Goal: Task Accomplishment & Management: Complete application form

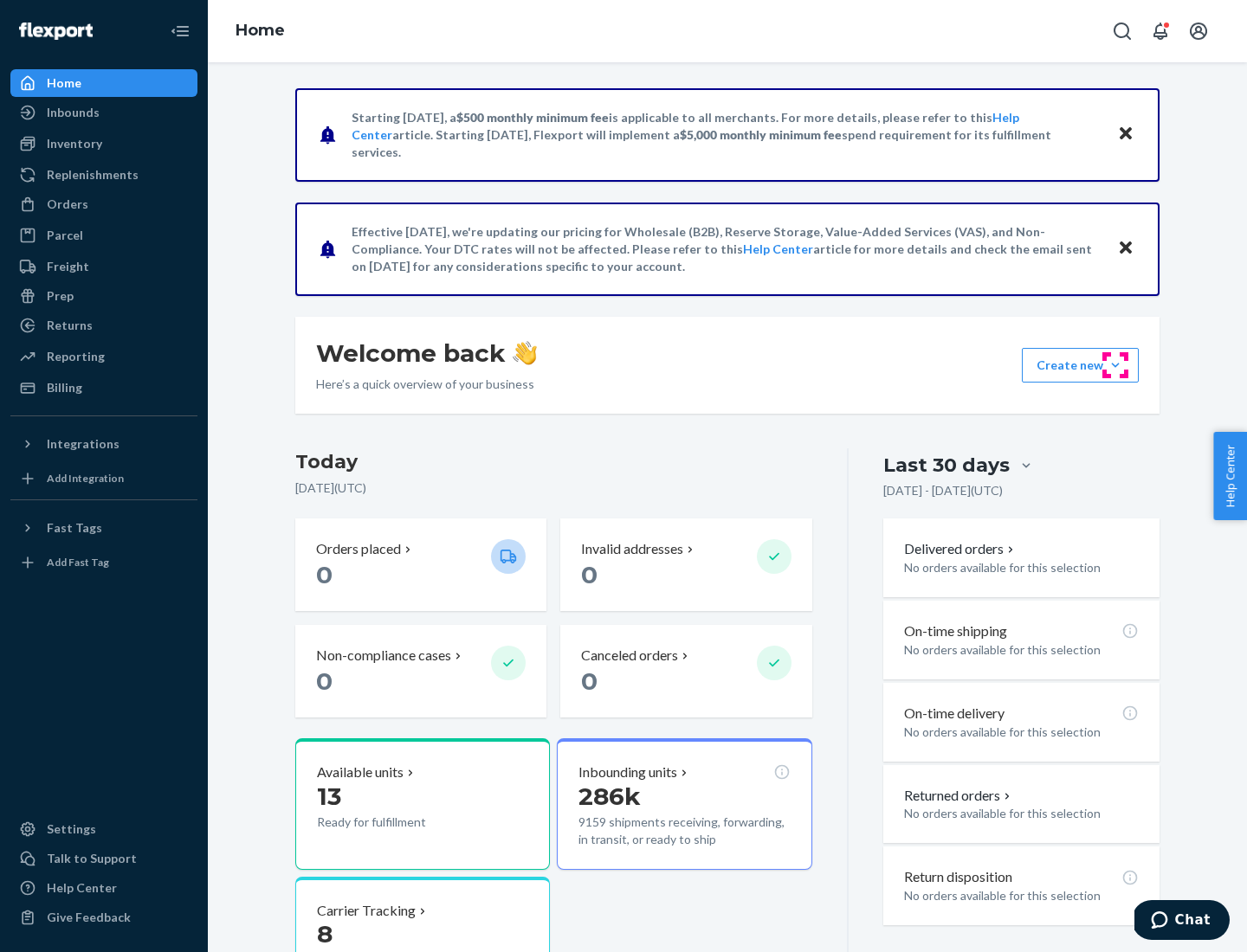
click at [1115, 365] on button "Create new Create new inbound Create new order Create new product" at bounding box center [1079, 365] width 117 height 35
click at [104, 112] on div "Inbounds" at bounding box center [104, 112] width 183 height 24
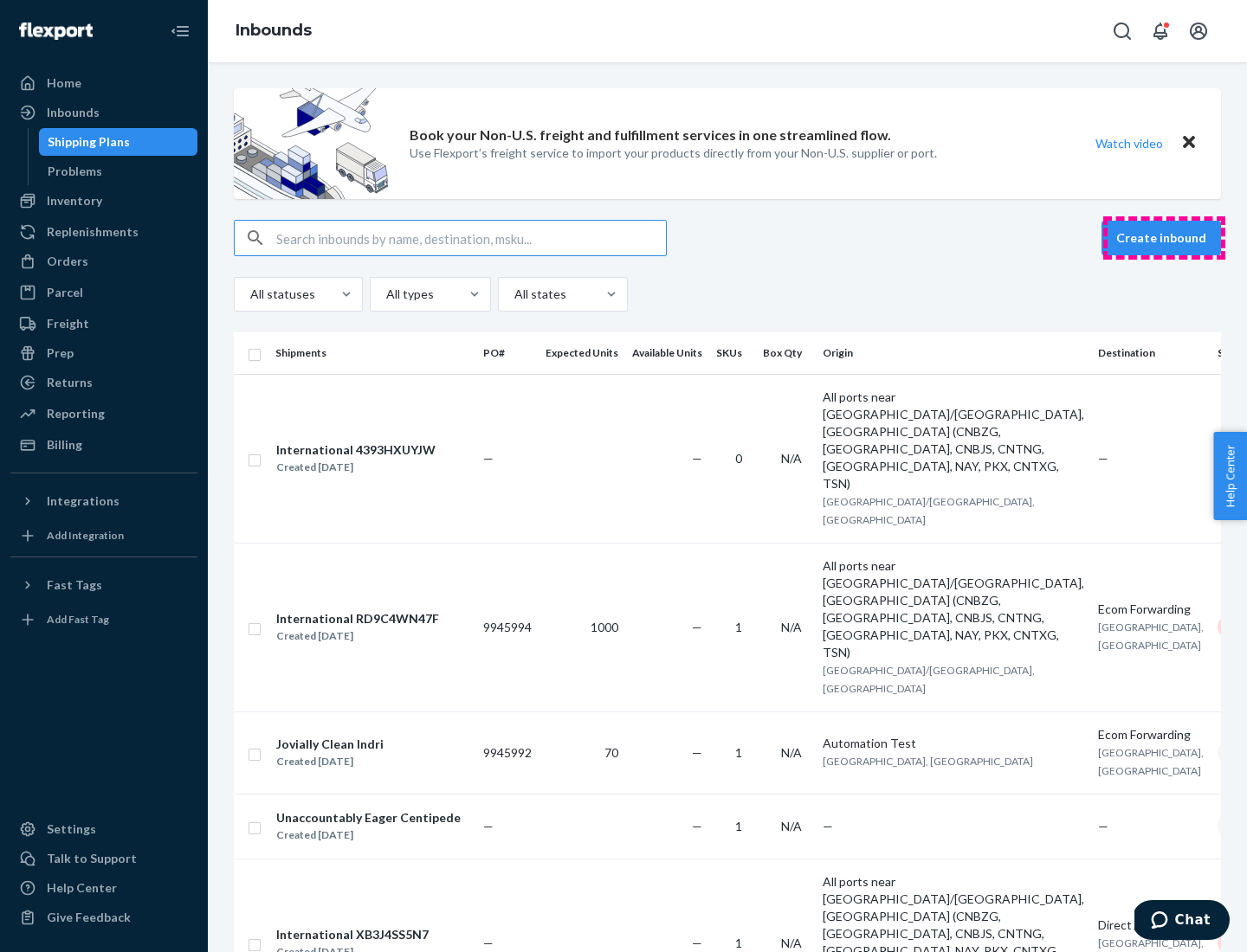
click at [1164, 238] on button "Create inbound" at bounding box center [1161, 238] width 119 height 35
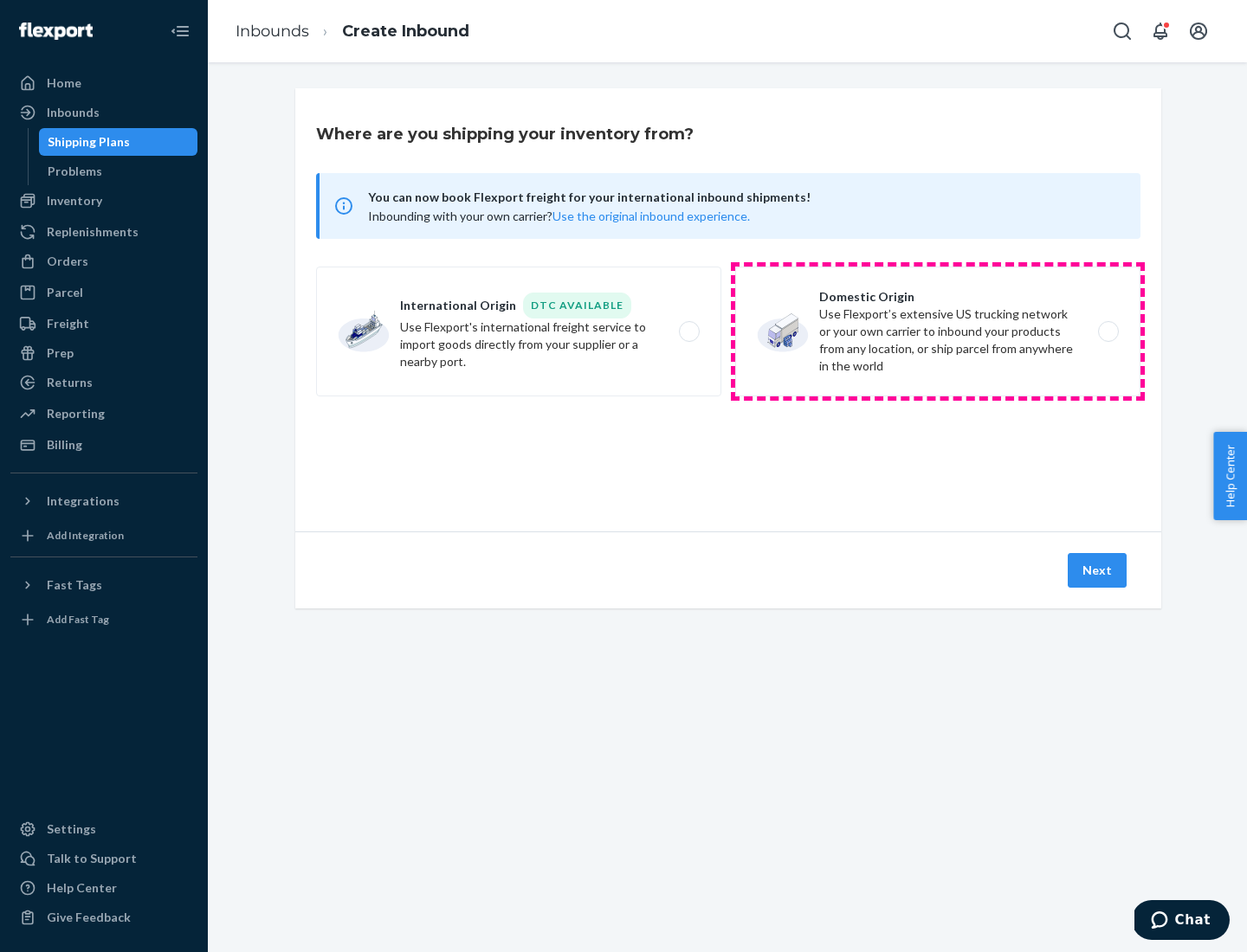
click at [938, 331] on label "Domestic Origin Use Flexport’s extensive US trucking network or your own carrie…" at bounding box center [938, 331] width 405 height 130
click at [1107, 331] on input "Domestic Origin Use Flexport’s extensive US trucking network or your own carrie…" at bounding box center [1113, 332] width 12 height 12
radio input "true"
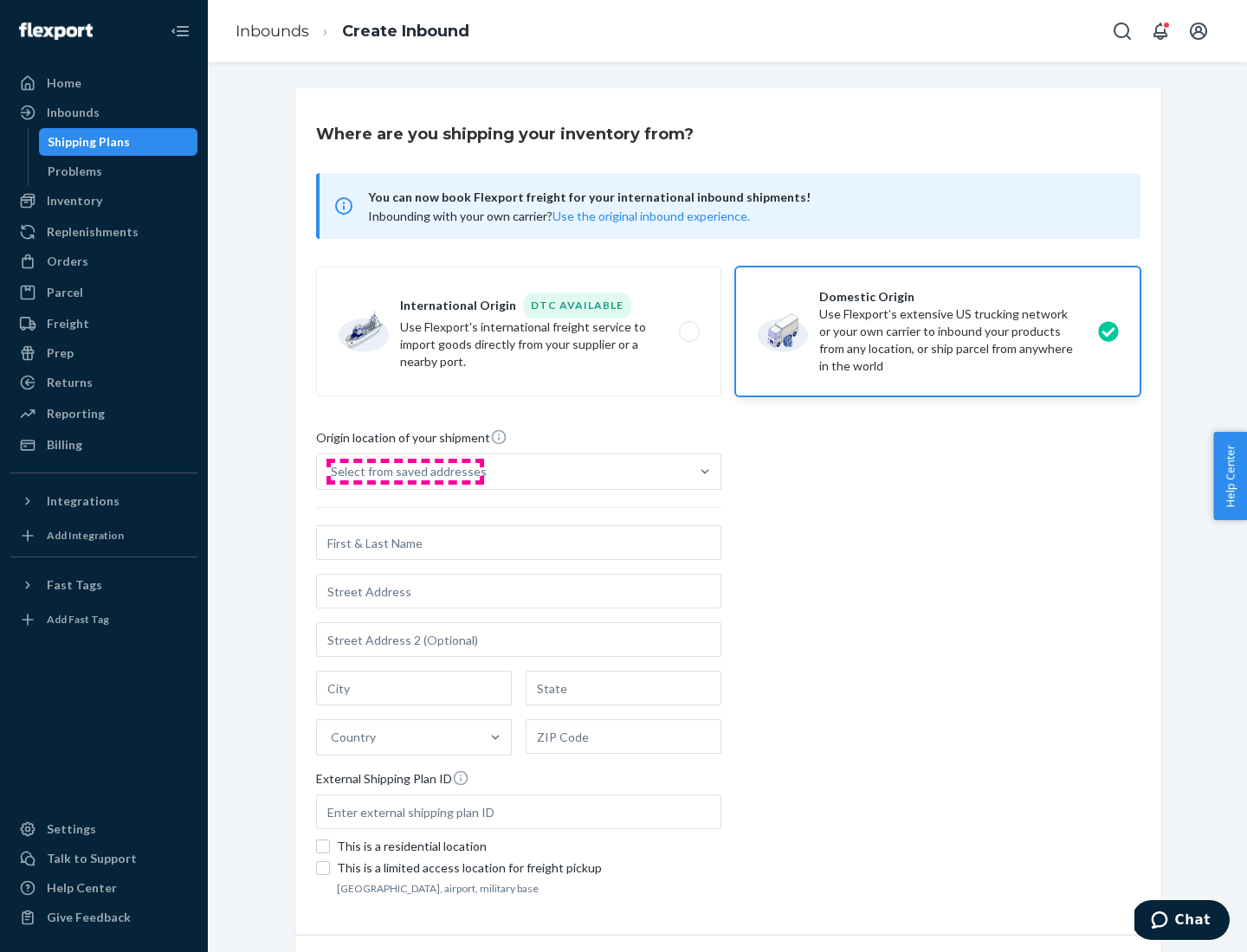
click at [404, 472] on div "Select from saved addresses" at bounding box center [408, 472] width 156 height 17
click at [332, 472] on input "Select from saved addresses" at bounding box center [331, 472] width 2 height 17
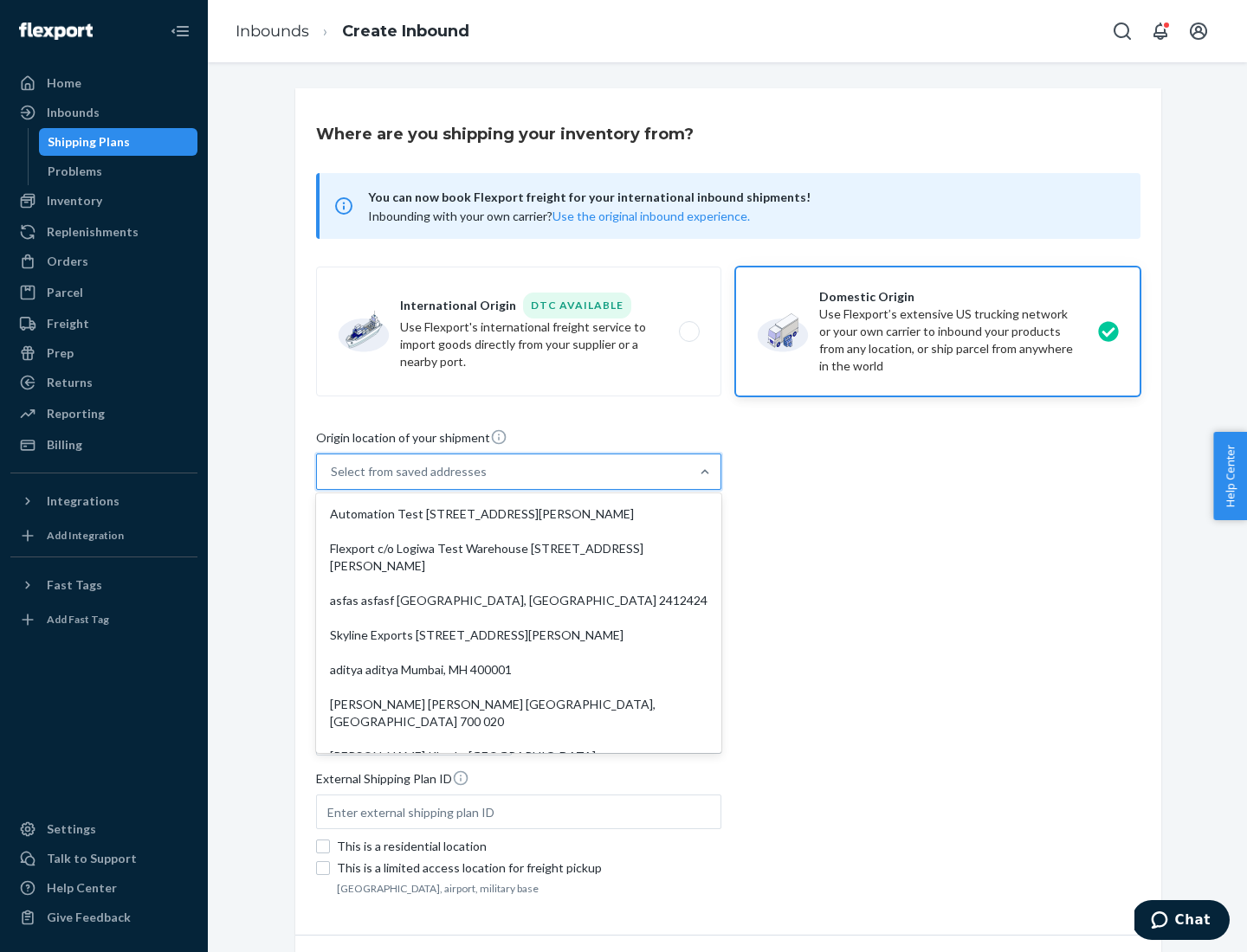
scroll to position [7, 0]
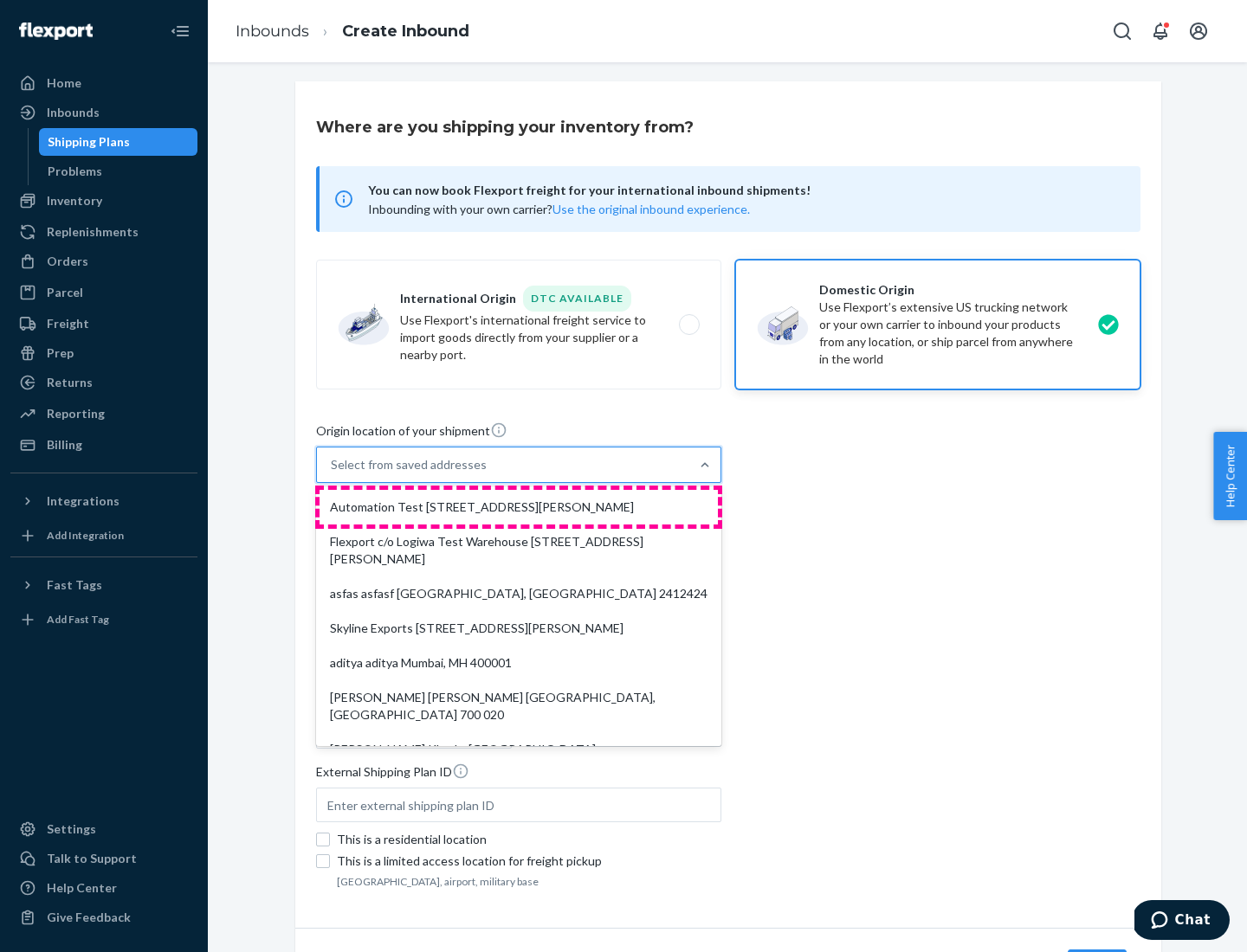
click at [518, 507] on div "Automation Test [STREET_ADDRESS][PERSON_NAME]" at bounding box center [518, 507] width 398 height 35
click at [332, 474] on input "option Automation Test [STREET_ADDRESS][PERSON_NAME]. 9 results available. Use …" at bounding box center [331, 465] width 2 height 17
type input "Automation Test"
type input "9th Floor"
type input "[GEOGRAPHIC_DATA]"
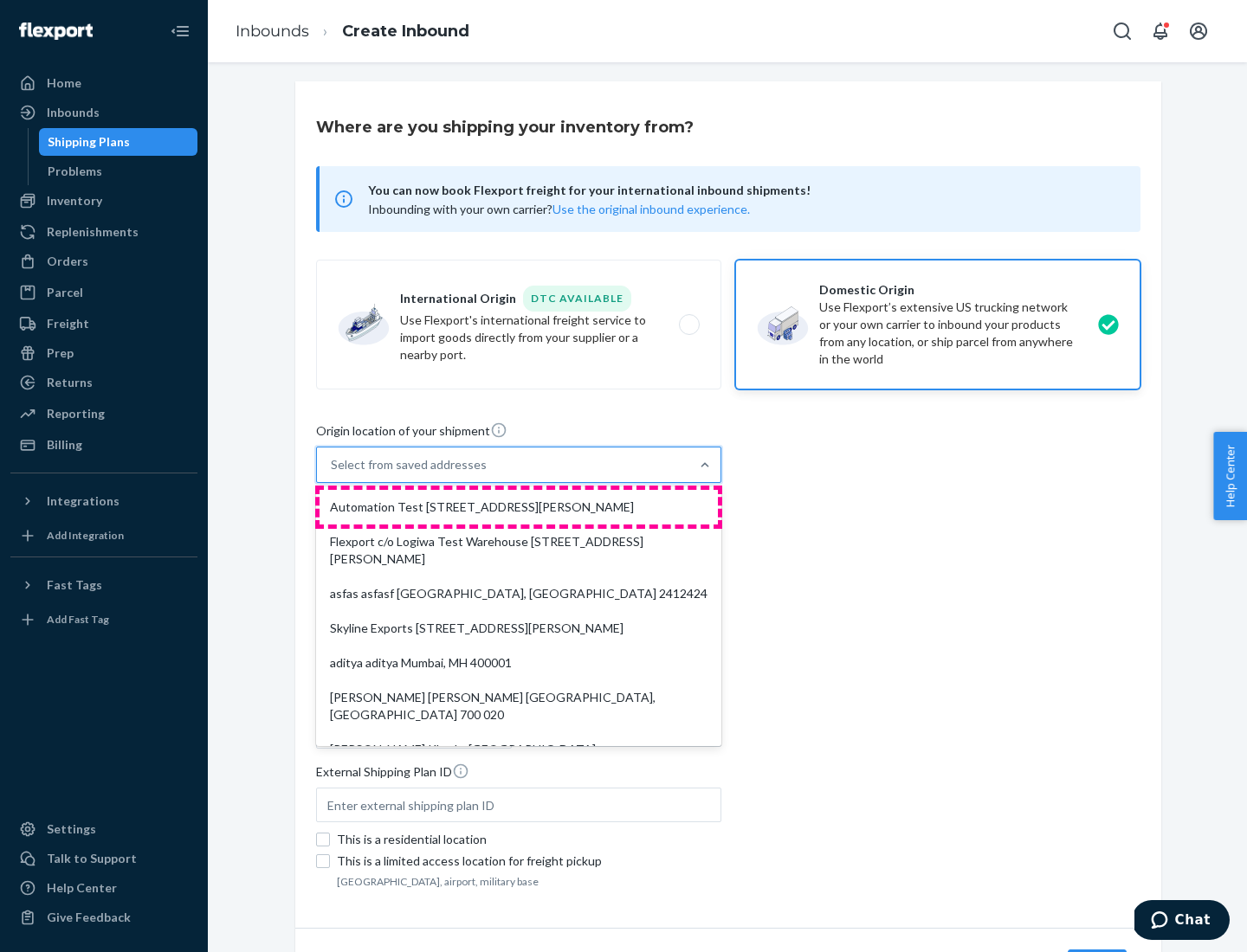
type input "CA"
type input "94104"
type input "[STREET_ADDRESS][PERSON_NAME]"
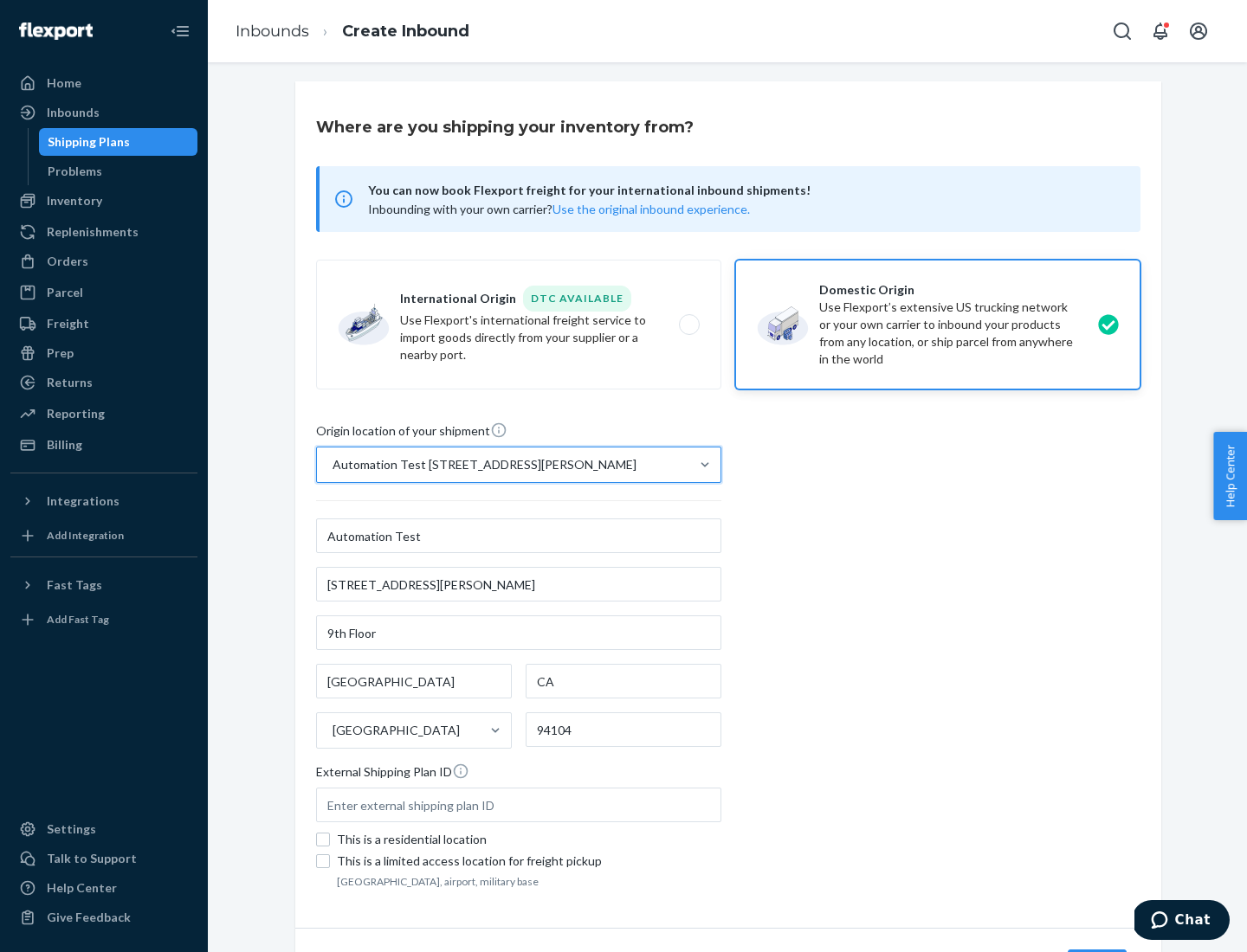
scroll to position [102, 0]
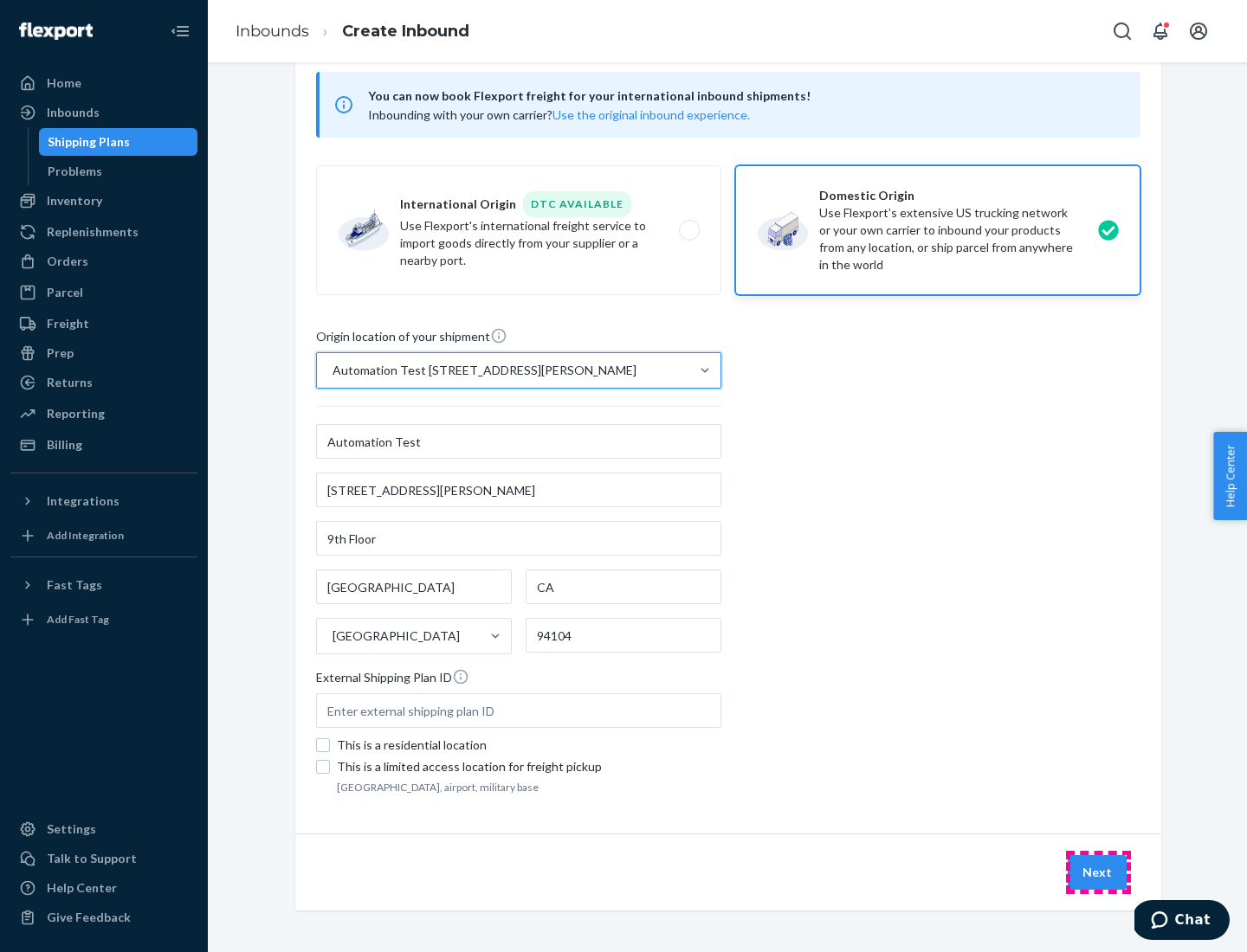
click at [1098, 873] on button "Next" at bounding box center [1097, 873] width 59 height 35
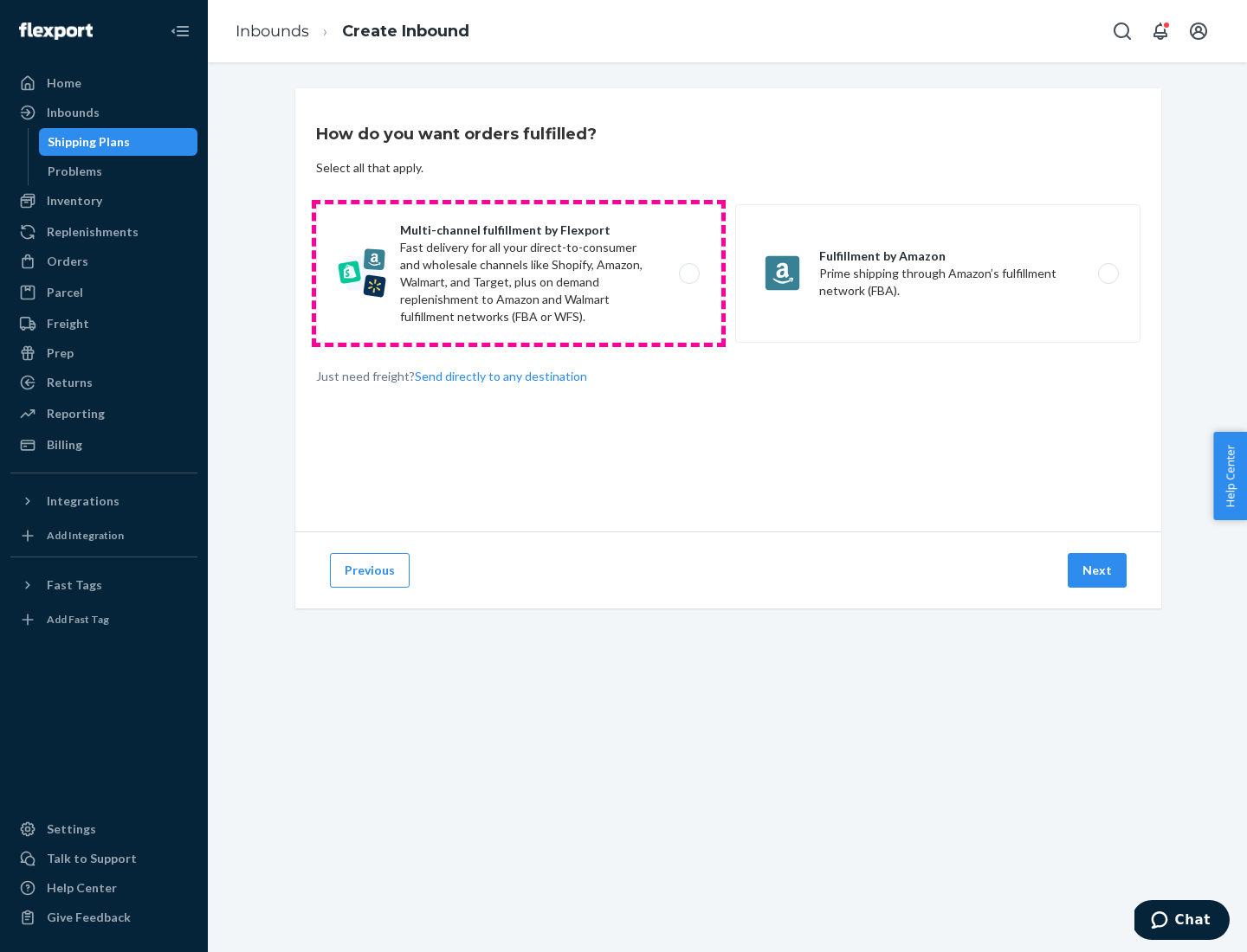
click at [518, 273] on label "Multi-channel fulfillment by Flexport Fast delivery for all your direct-to-cons…" at bounding box center [518, 273] width 405 height 138
click at [688, 273] on input "Multi-channel fulfillment by Flexport Fast delivery for all your direct-to-cons…" at bounding box center [694, 274] width 12 height 12
radio input "true"
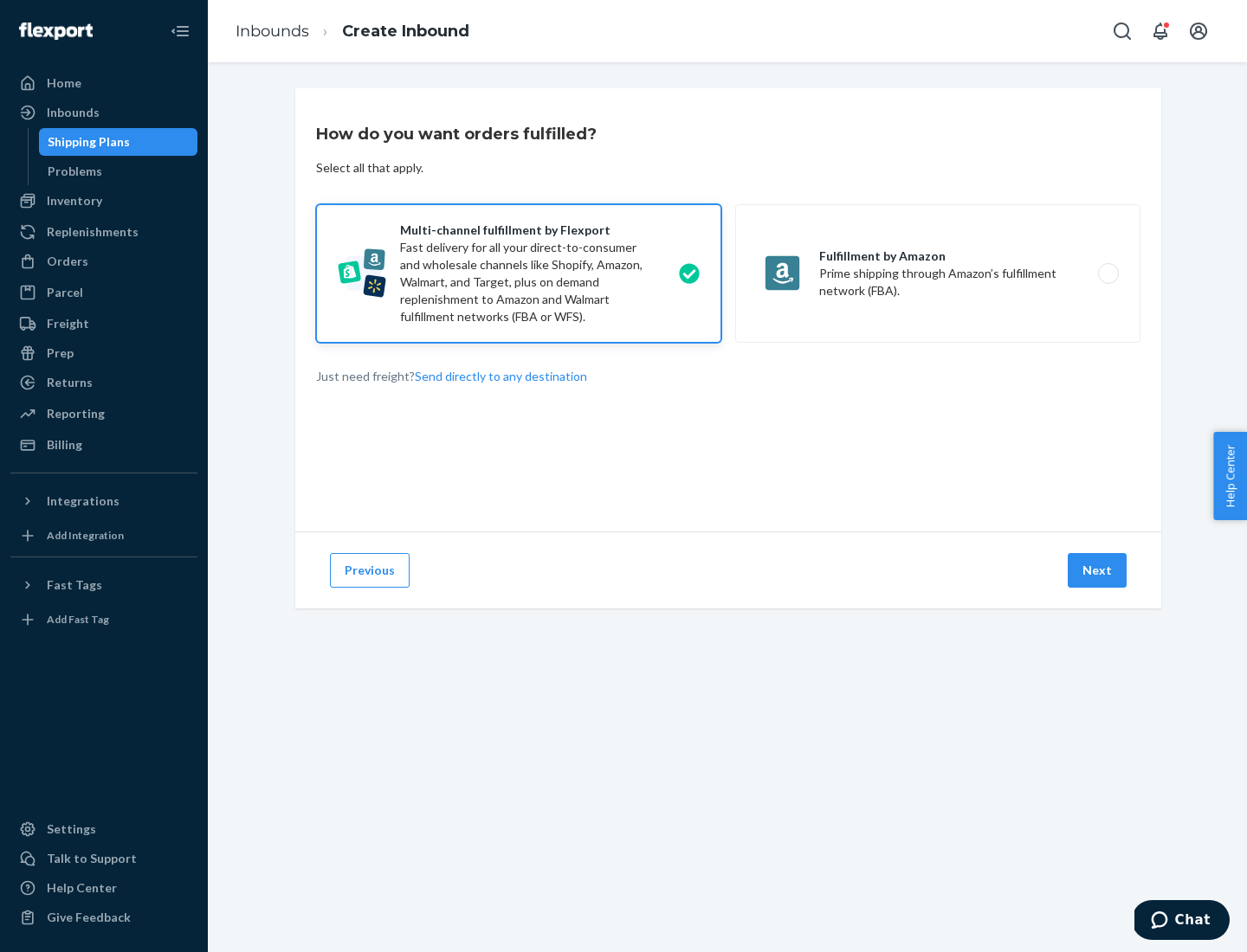
click at [1098, 570] on button "Next" at bounding box center [1097, 570] width 59 height 35
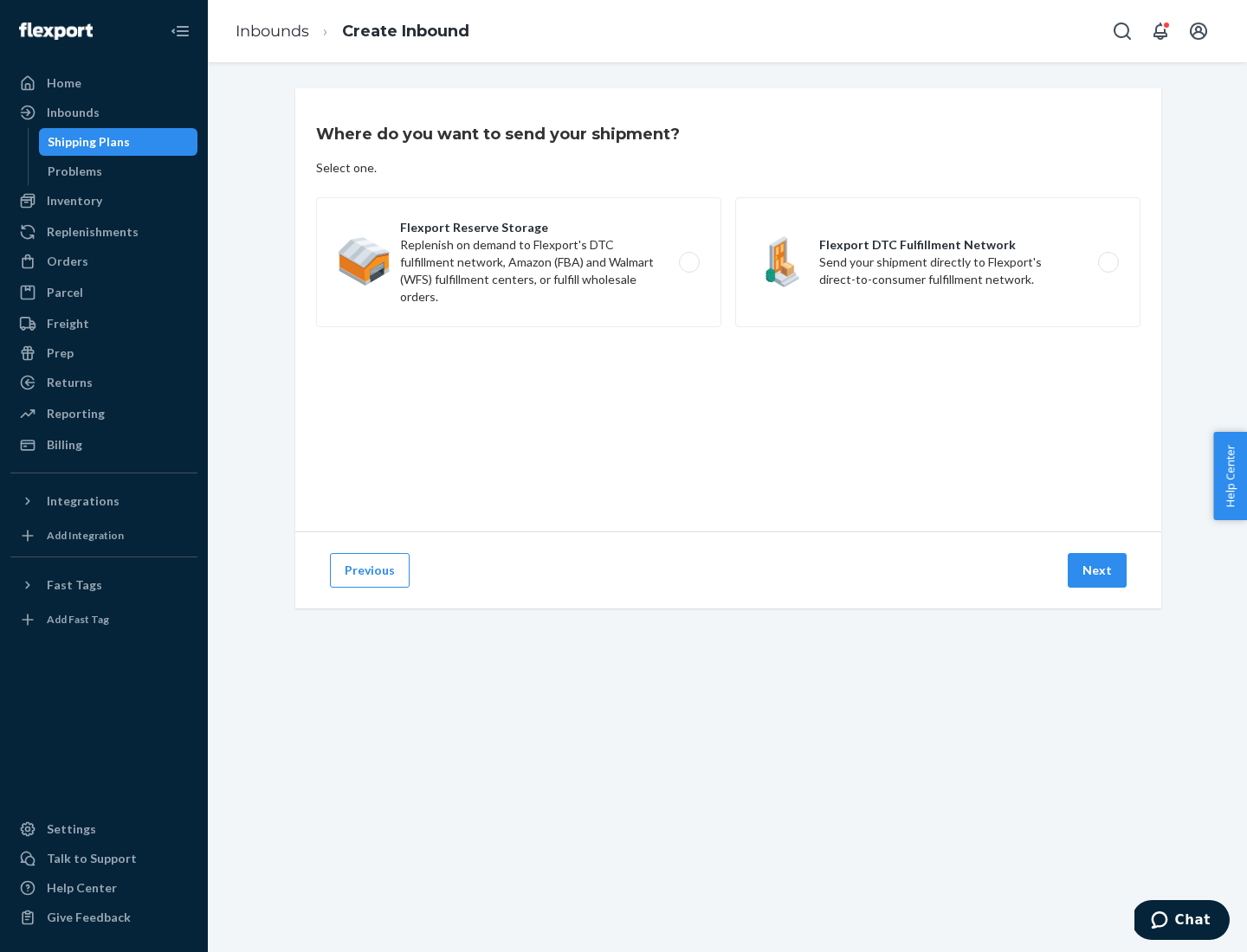
click at [938, 262] on label "Flexport DTC Fulfillment Network Send your shipment directly to Flexport's dire…" at bounding box center [938, 262] width 405 height 130
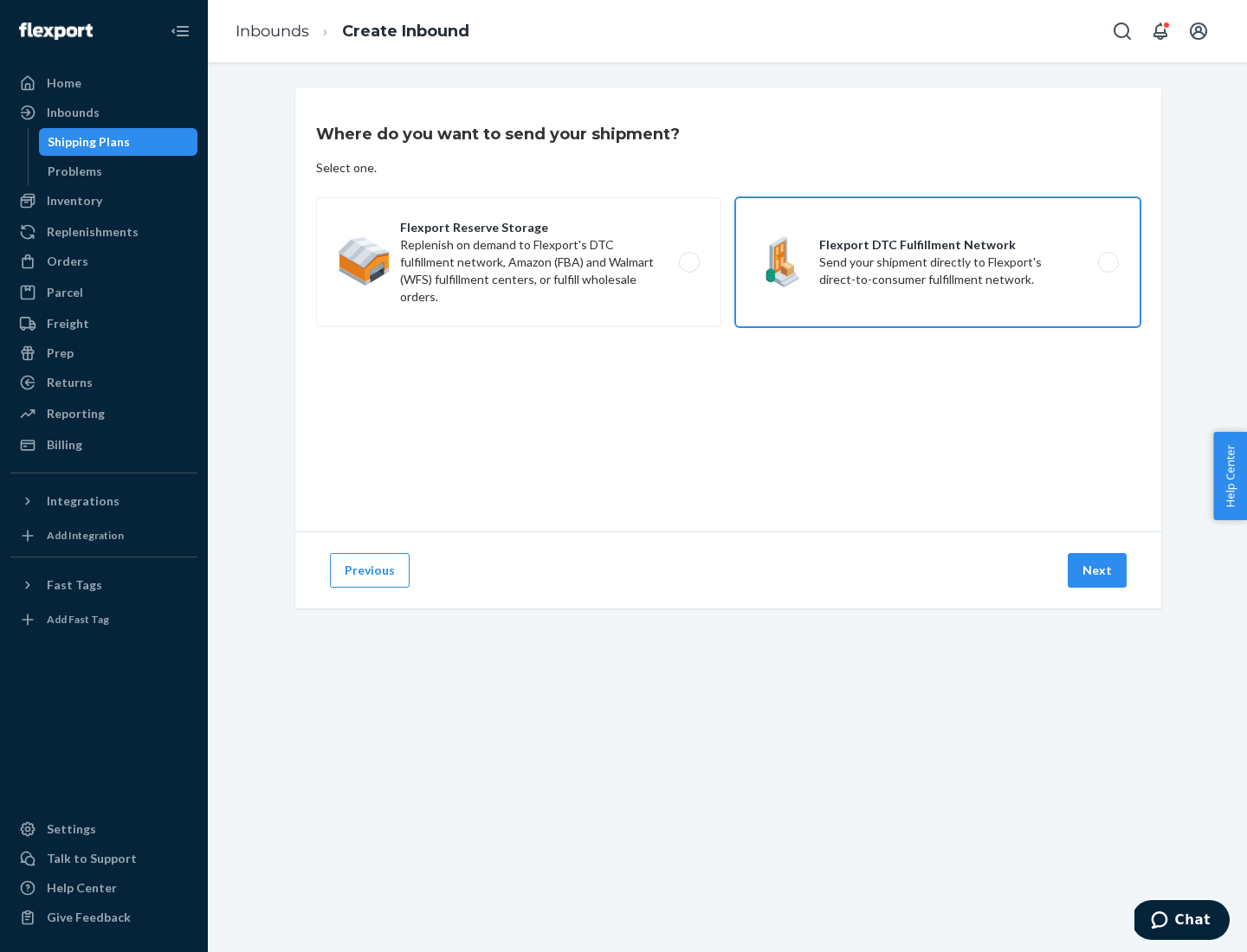
click at [1107, 262] on input "Flexport DTC Fulfillment Network Send your shipment directly to Flexport's dire…" at bounding box center [1113, 262] width 12 height 12
radio input "true"
click at [1098, 570] on button "Next" at bounding box center [1097, 570] width 59 height 35
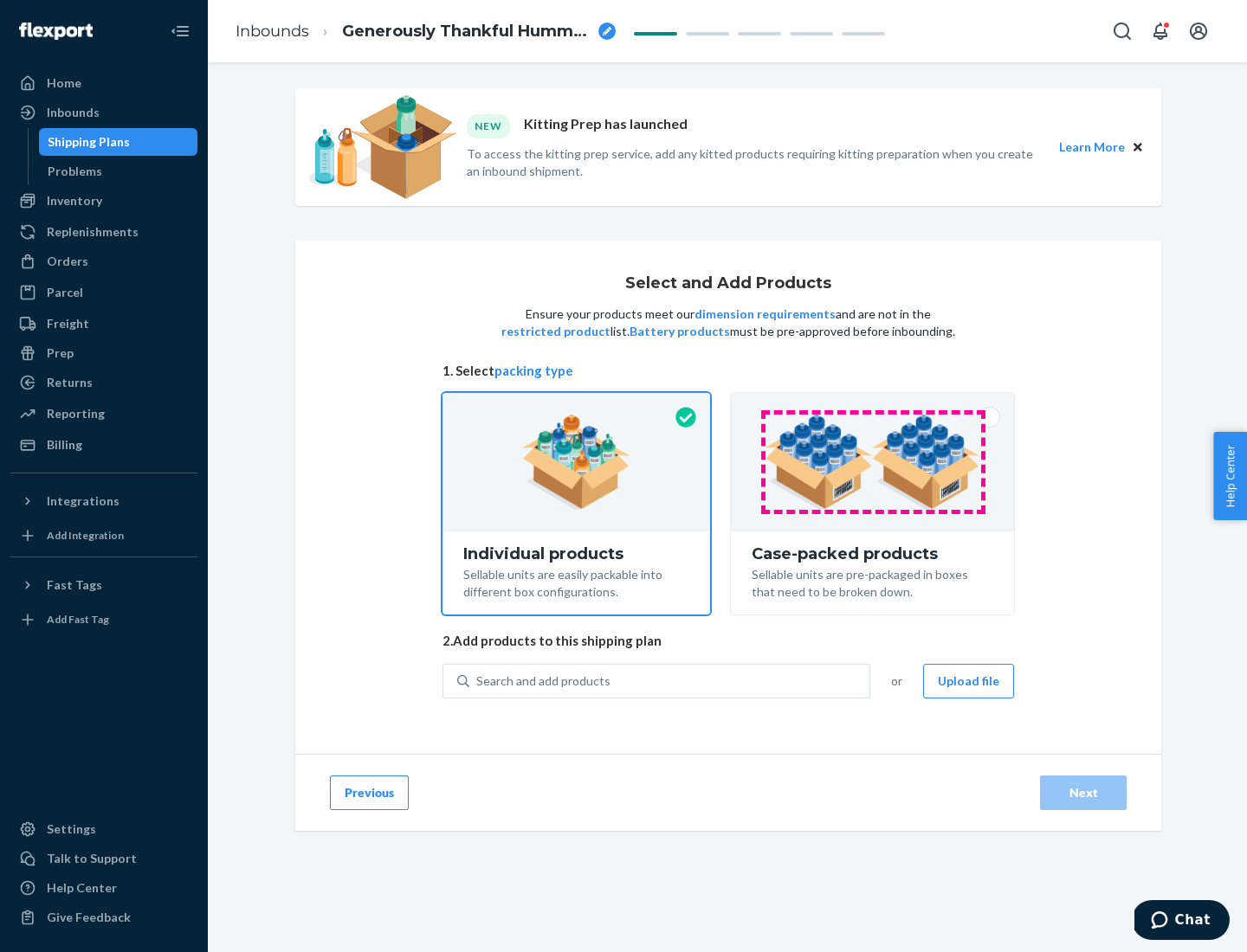
click at [873, 462] on img at bounding box center [872, 462] width 215 height 95
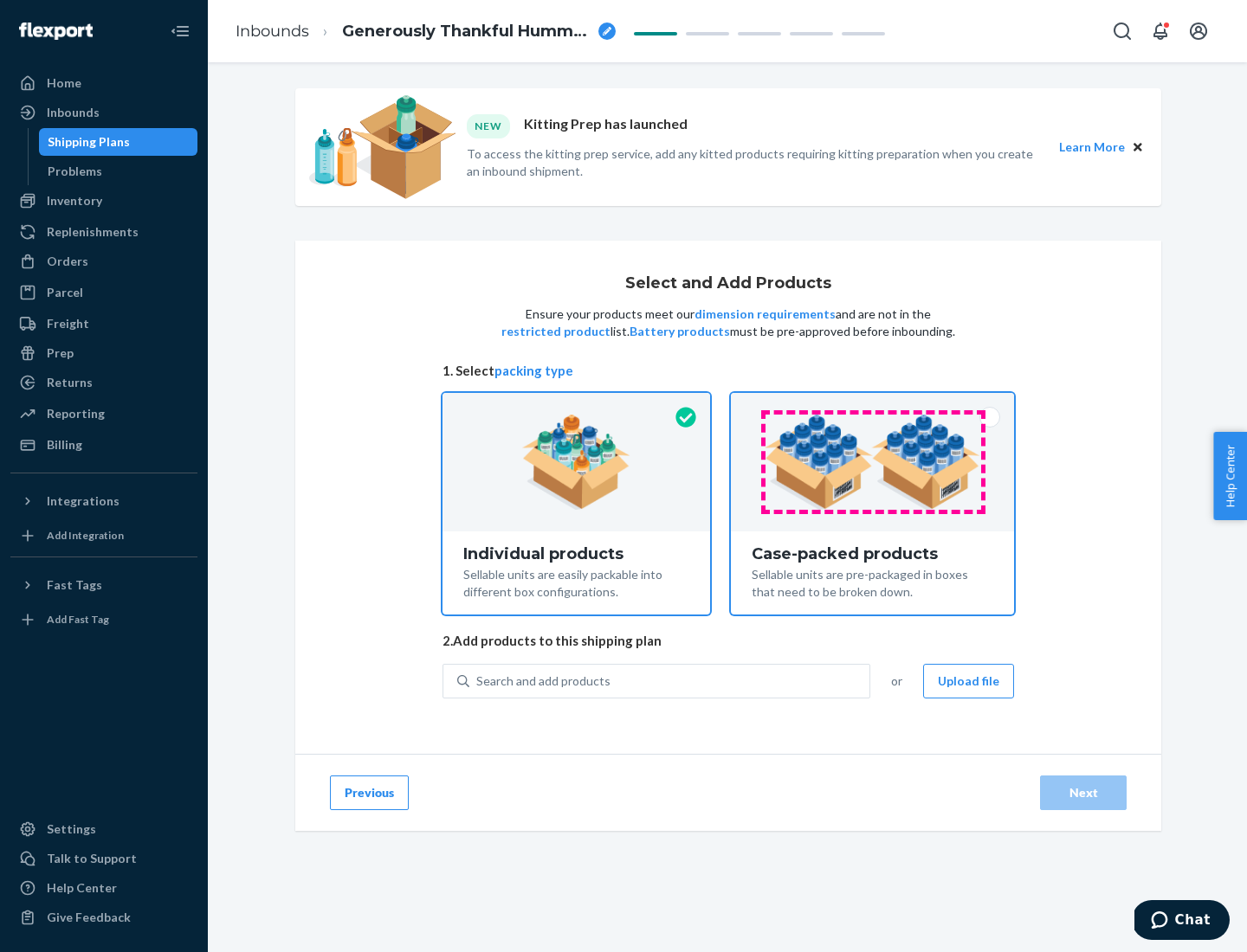
click at [873, 404] on input "Case-packed products Sellable units are pre-packaged in boxes that need to be b…" at bounding box center [872, 399] width 12 height 12
radio input "true"
radio input "false"
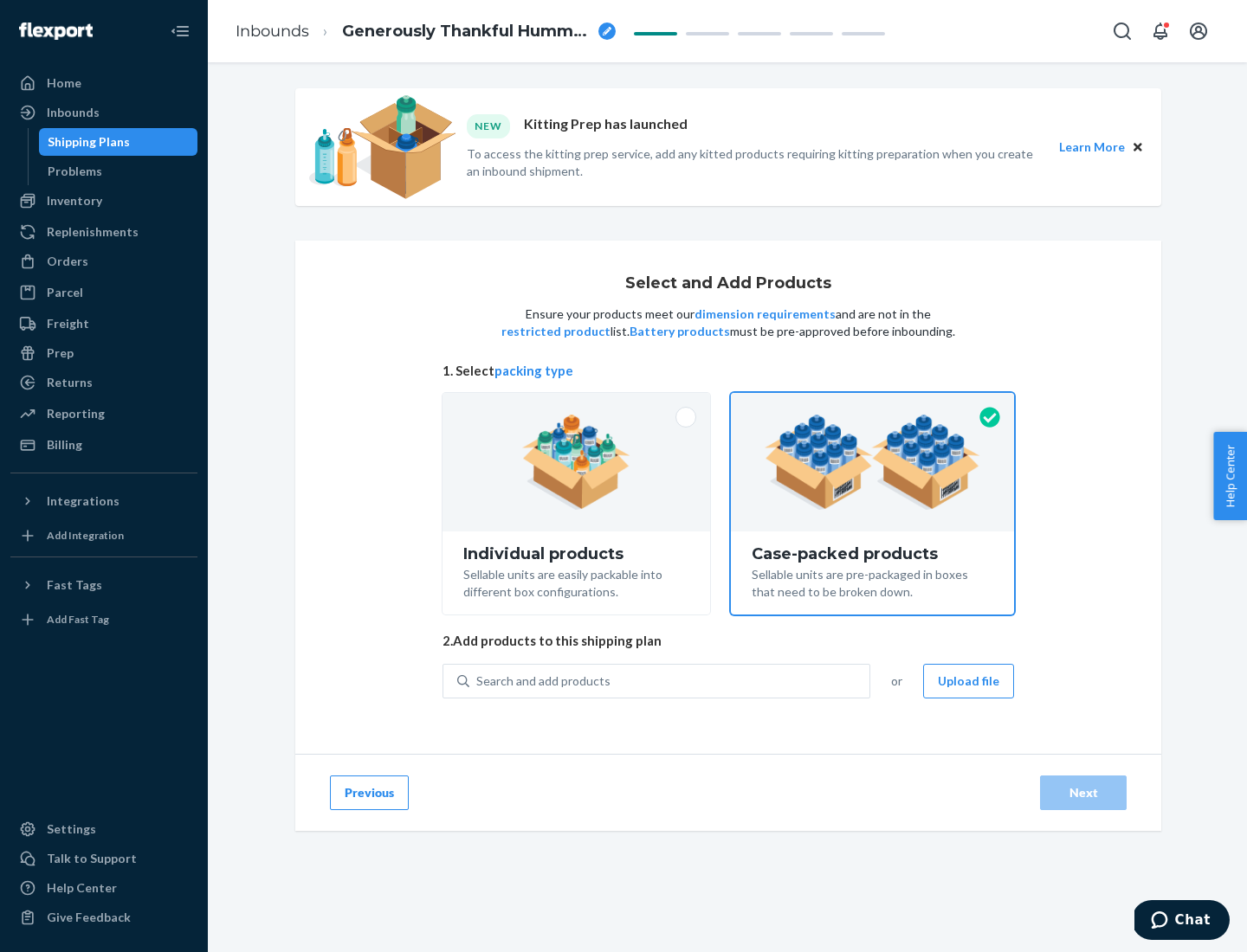
click at [670, 680] on div "Search and add products" at bounding box center [669, 681] width 400 height 31
click at [478, 680] on input "Search and add products" at bounding box center [477, 681] width 2 height 17
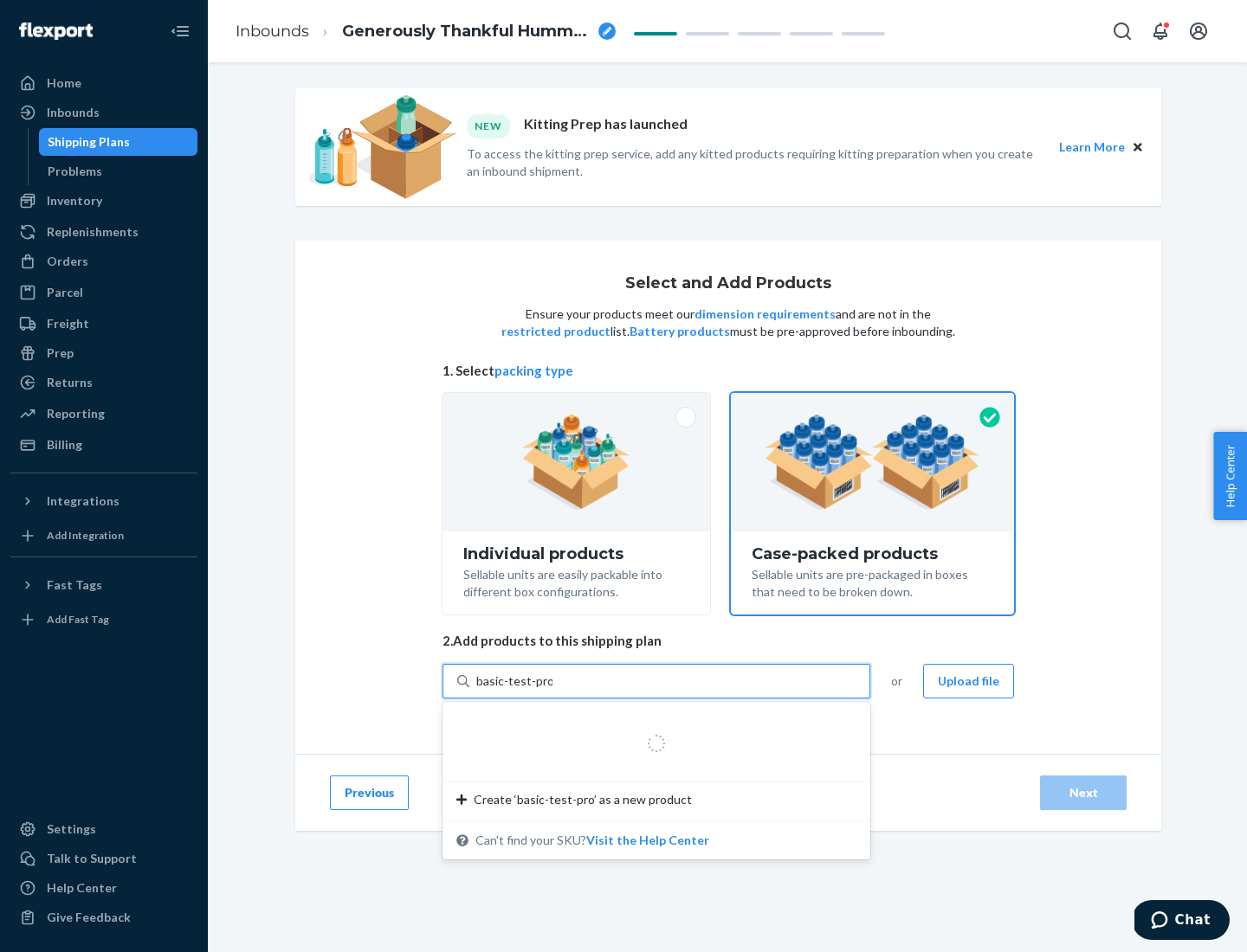
type input "basic-test-product-1"
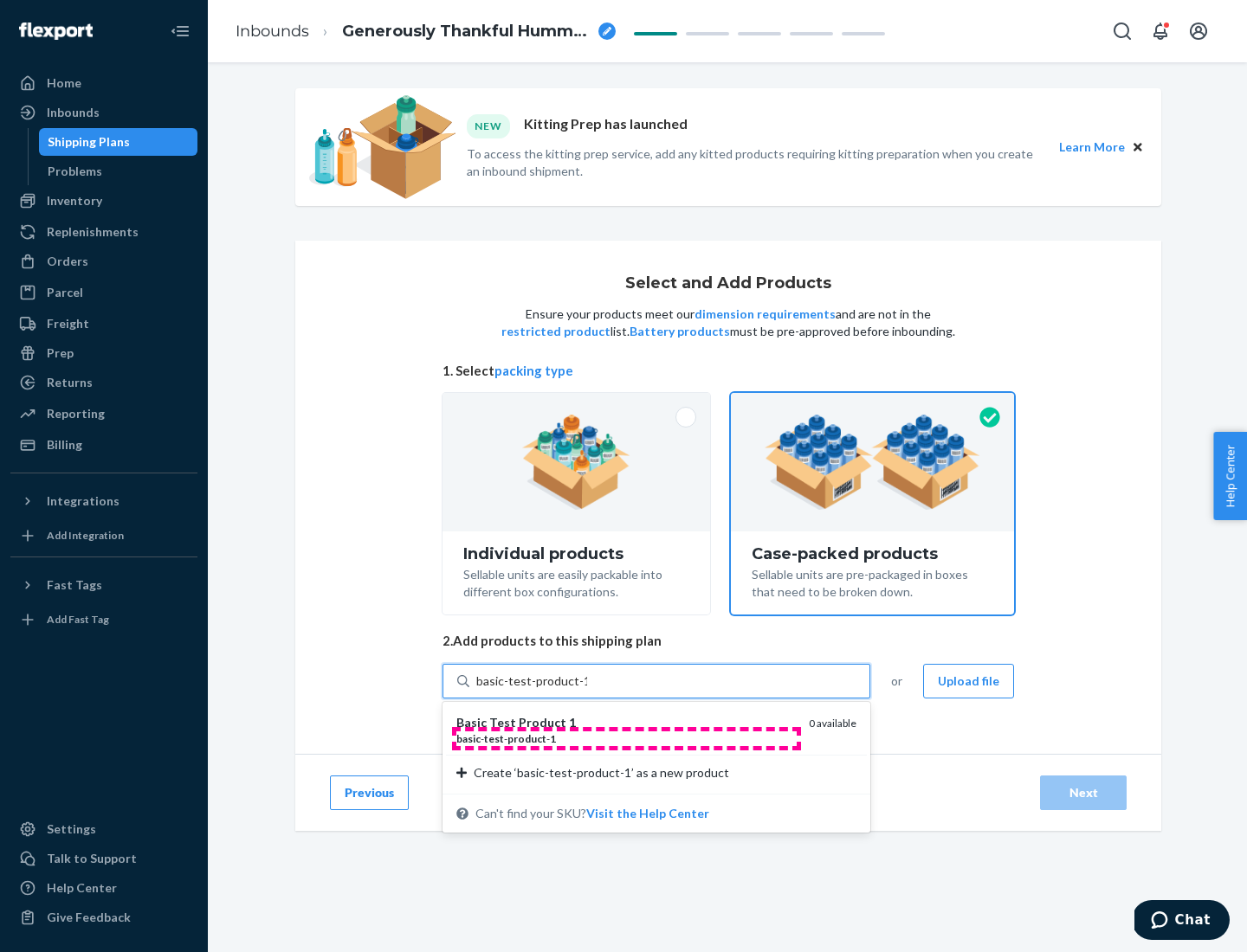
click at [626, 738] on div "basic - test - product - 1" at bounding box center [625, 738] width 338 height 15
click at [587, 690] on input "basic-test-product-1" at bounding box center [531, 681] width 110 height 17
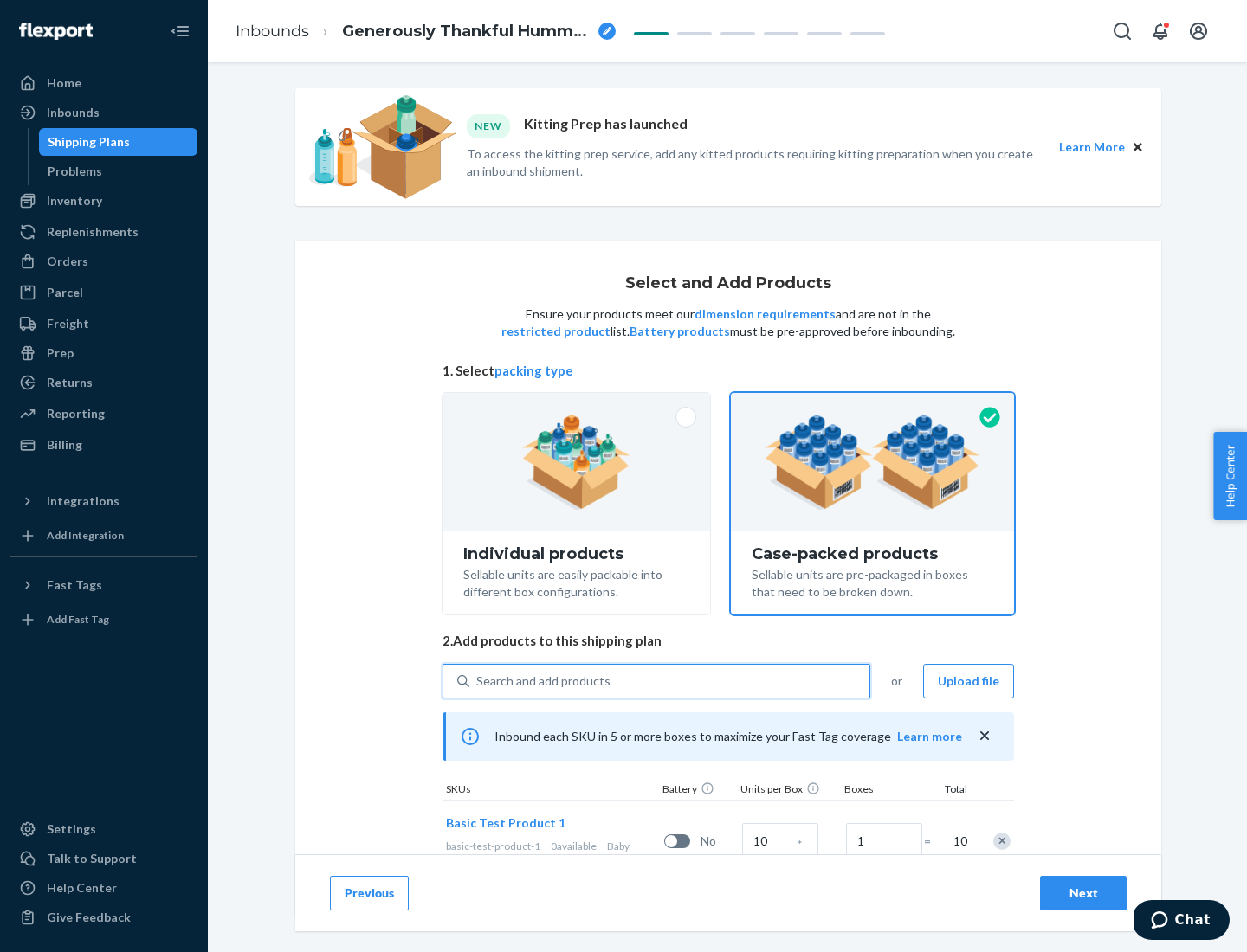
scroll to position [62, 0]
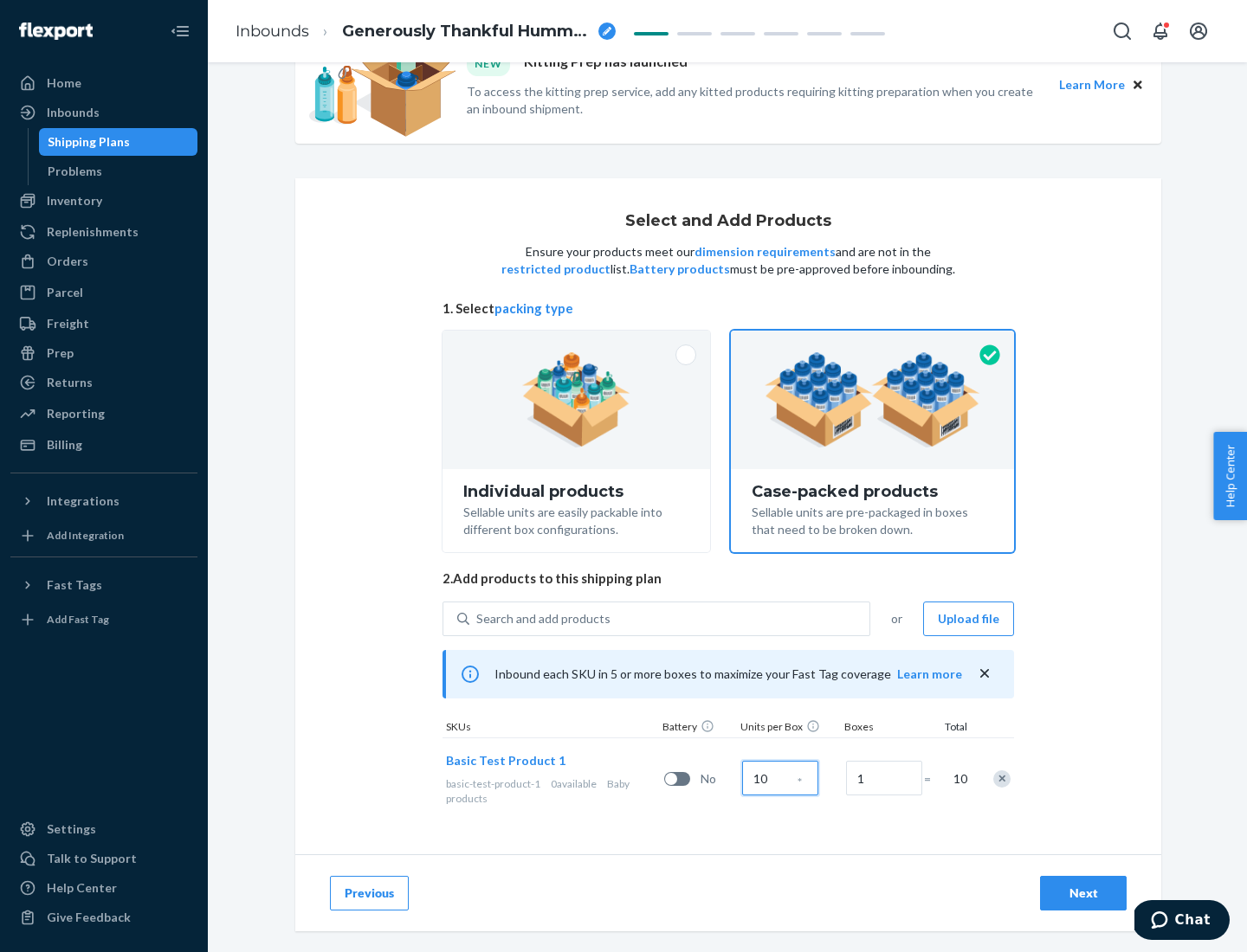
type input "10"
type input "7"
click at [1083, 893] on div "Next" at bounding box center [1082, 893] width 57 height 17
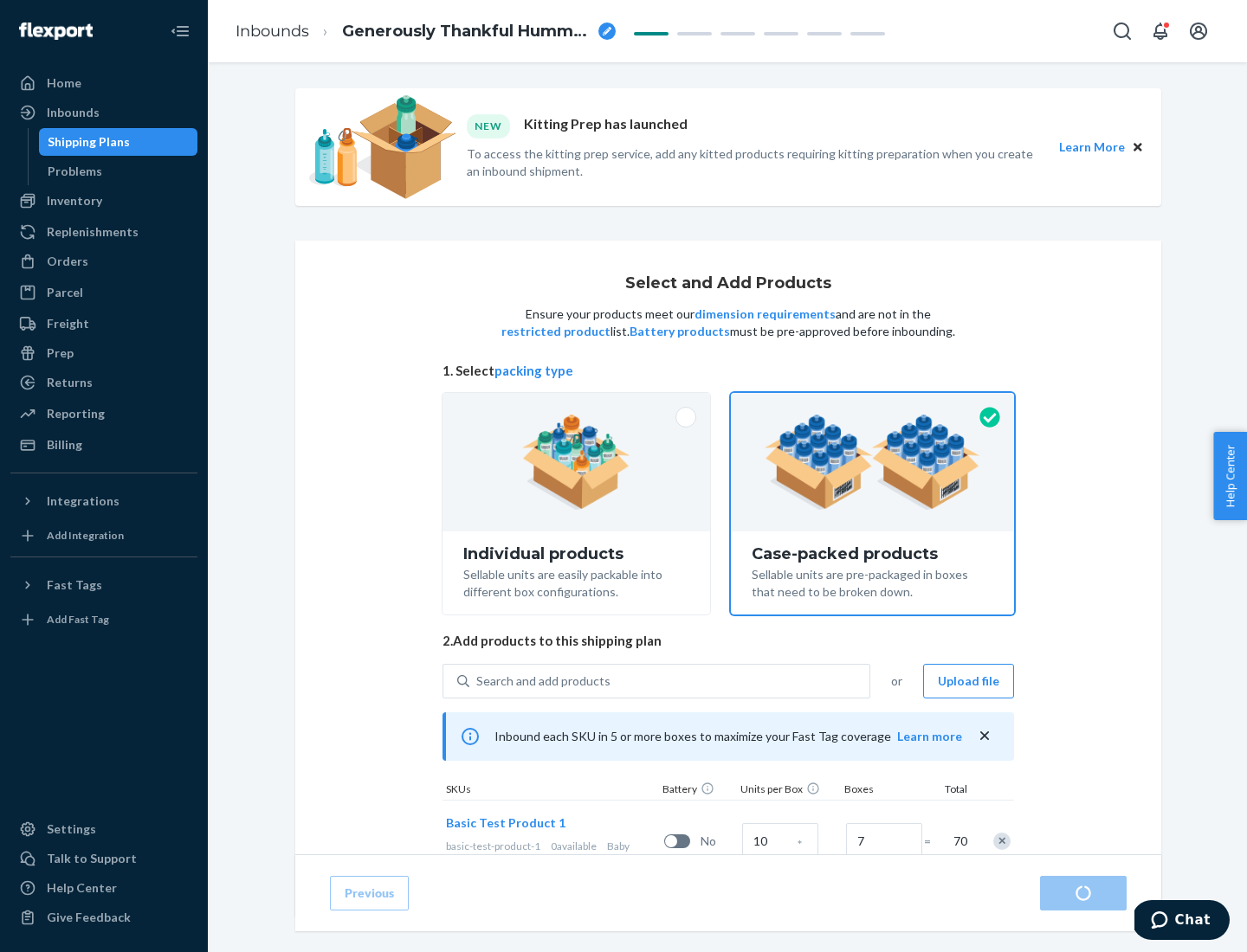
radio input "true"
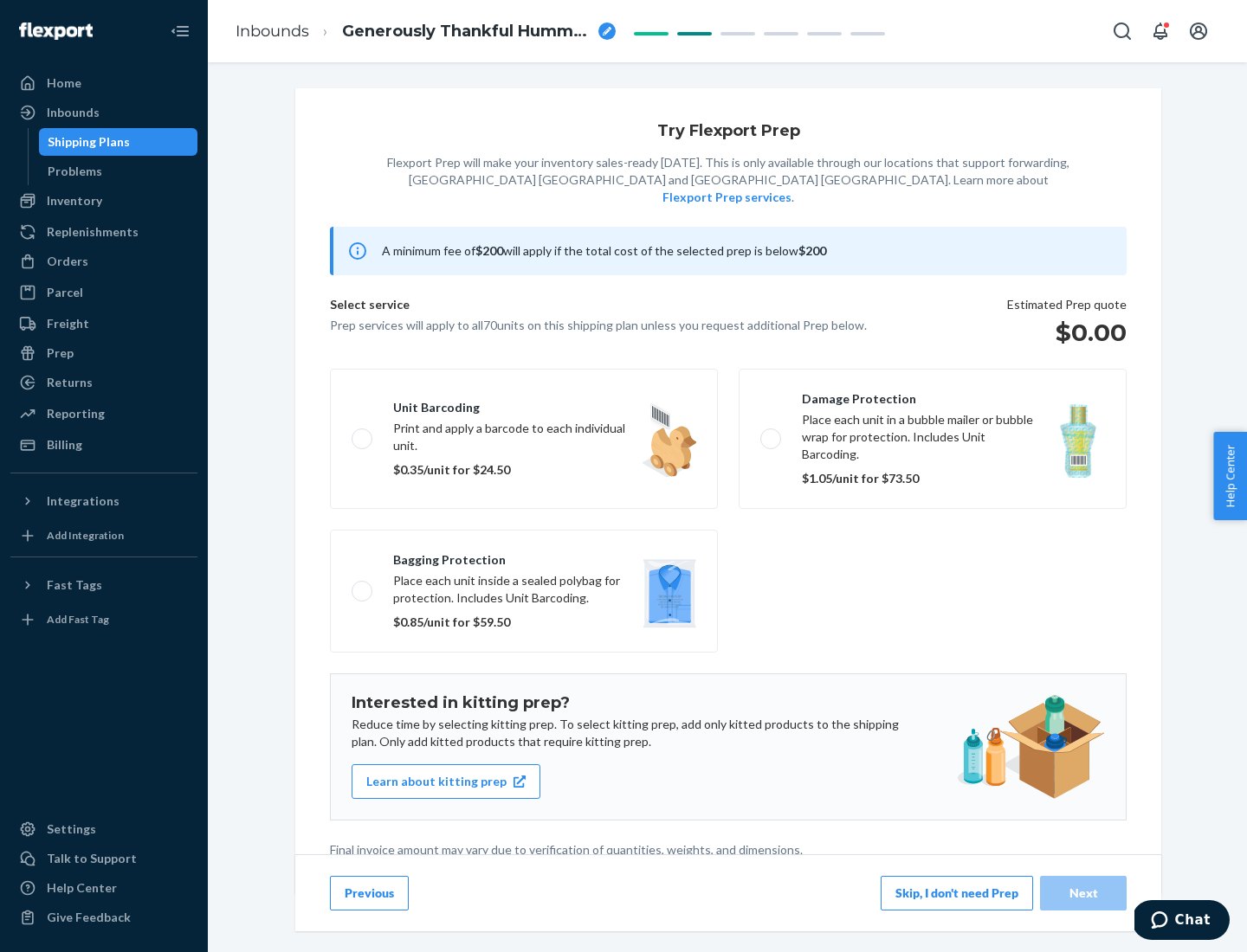
scroll to position [4, 0]
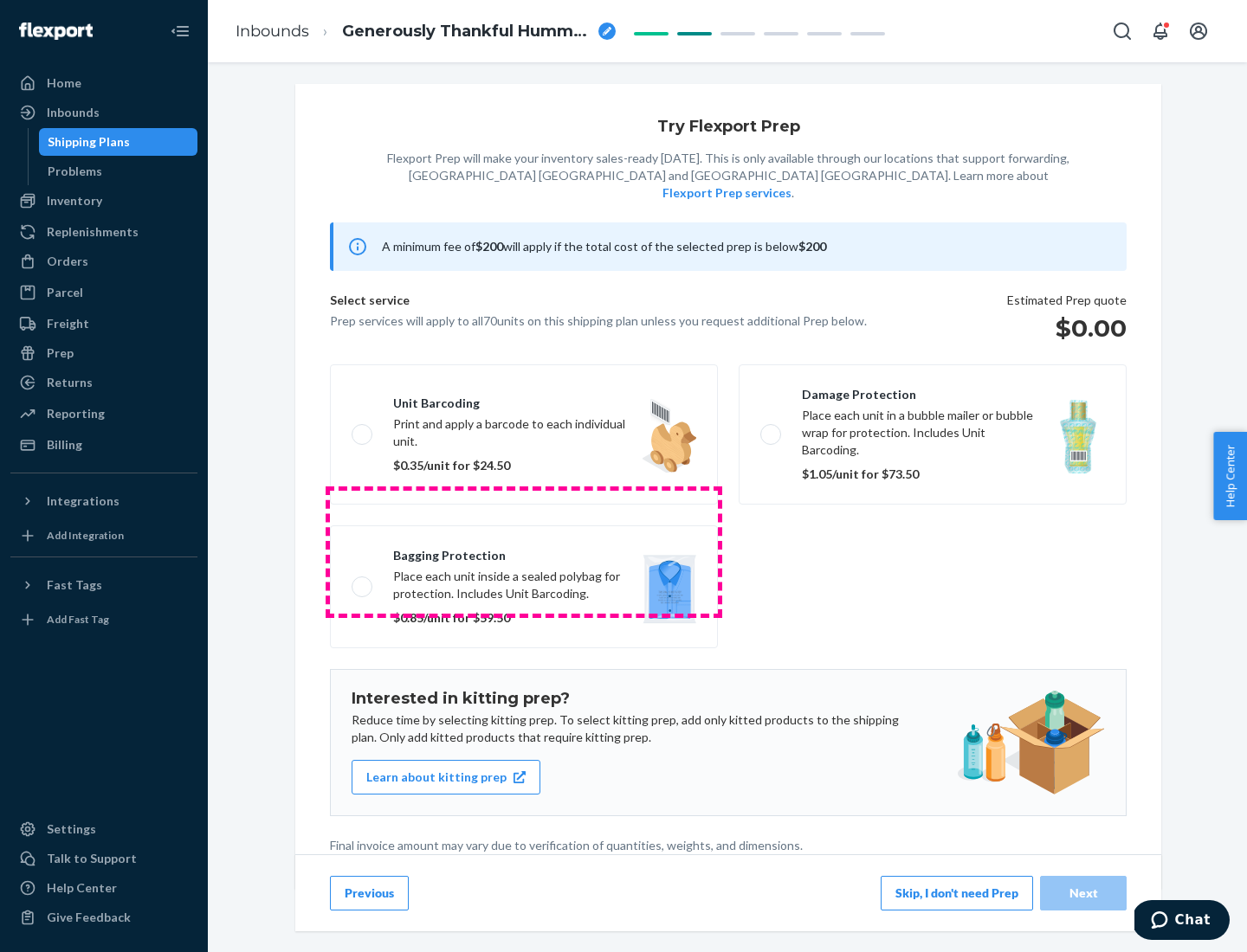
click at [524, 551] on label "Bagging protection Place each unit inside a sealed polybag for protection. Incl…" at bounding box center [523, 586] width 388 height 123
click at [362, 581] on input "Bagging protection Place each unit inside a sealed polybag for protection. Incl…" at bounding box center [358, 587] width 12 height 12
checkbox input "true"
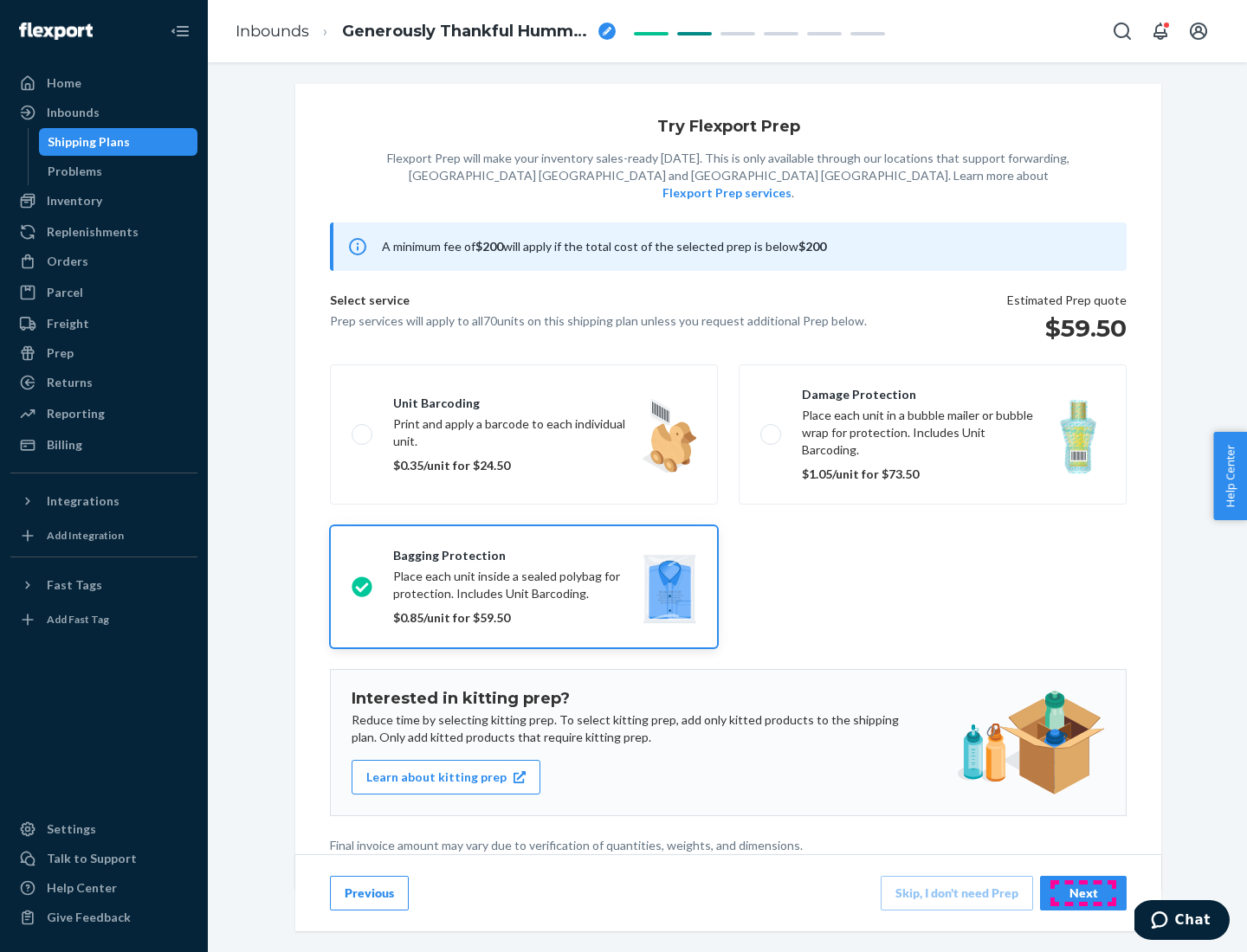
click at [1083, 892] on div "Next" at bounding box center [1082, 893] width 57 height 17
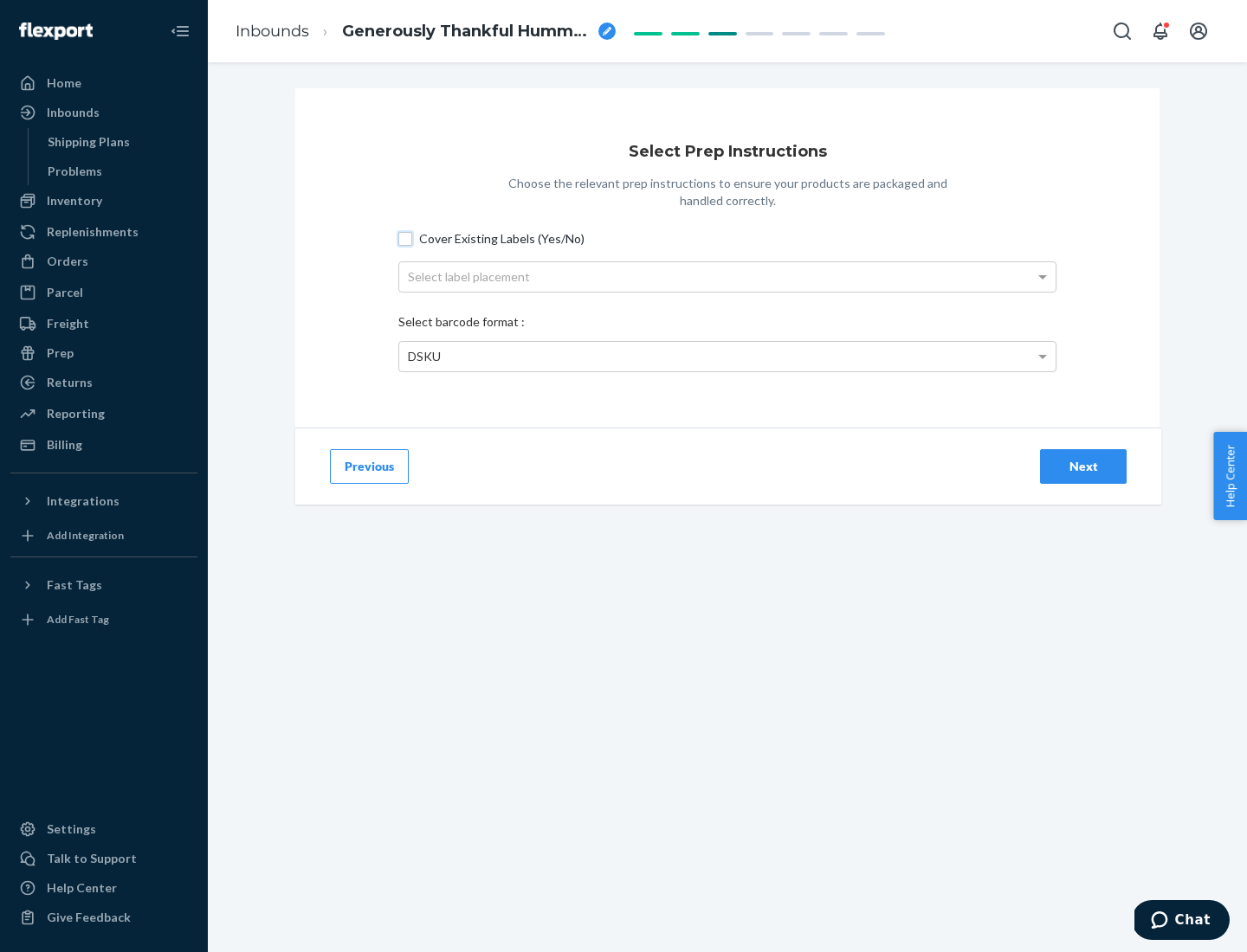
click at [405, 238] on input "Cover Existing Labels (Yes/No)" at bounding box center [405, 238] width 14 height 14
checkbox input "true"
click at [728, 276] on div "Select label placement" at bounding box center [727, 277] width 656 height 29
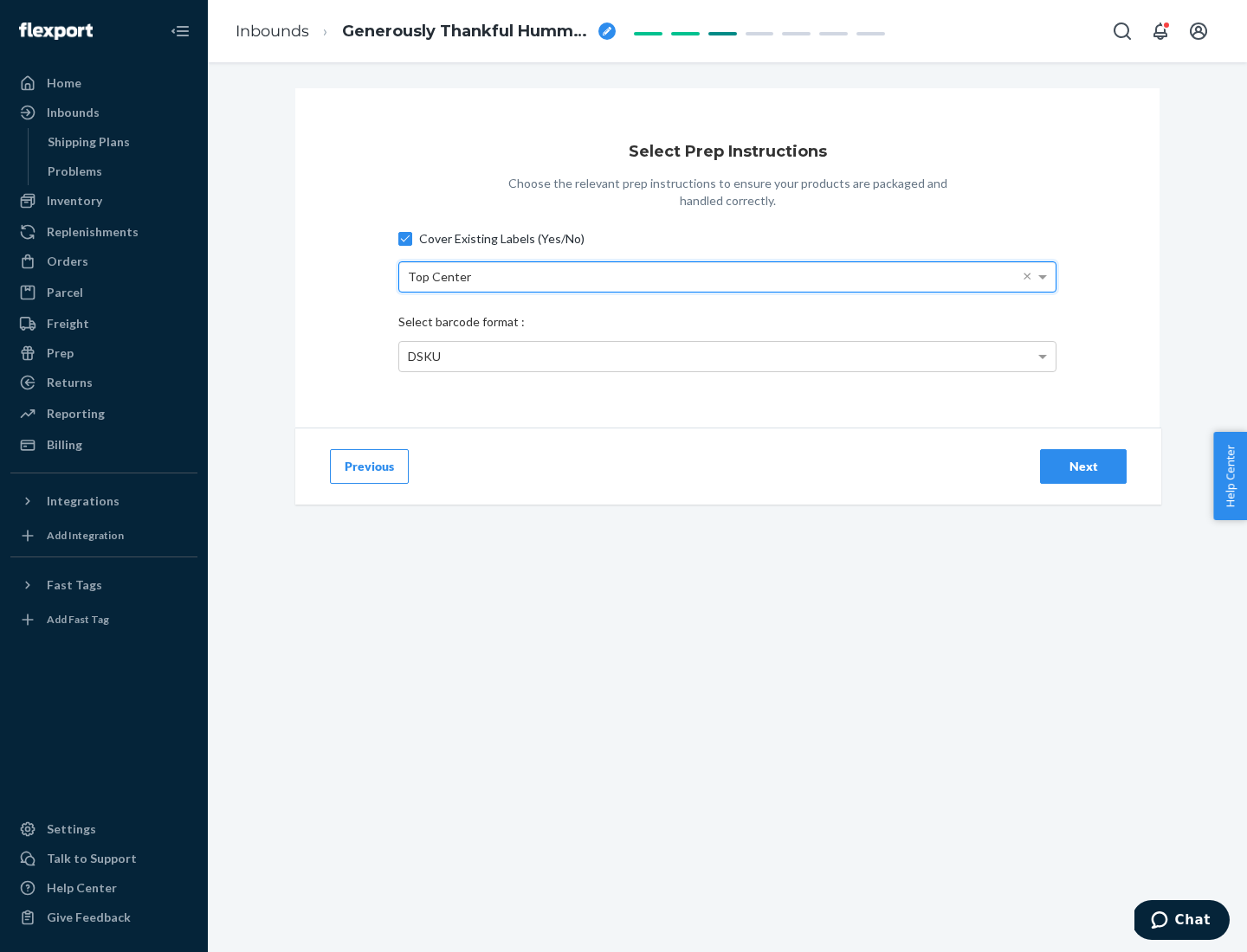
click at [728, 355] on div "DSKU" at bounding box center [727, 356] width 656 height 29
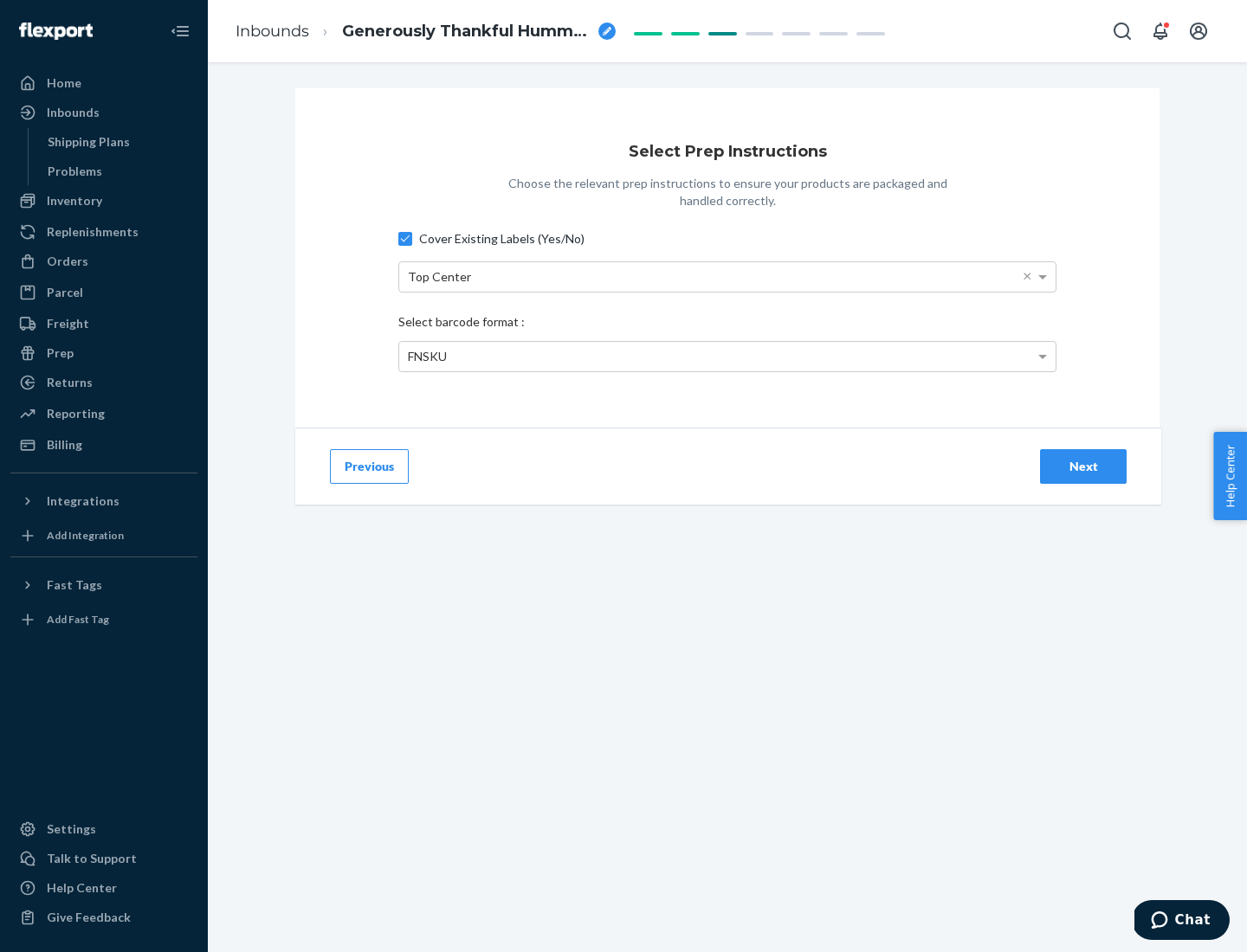
click at [1083, 466] on div "Next" at bounding box center [1082, 467] width 57 height 17
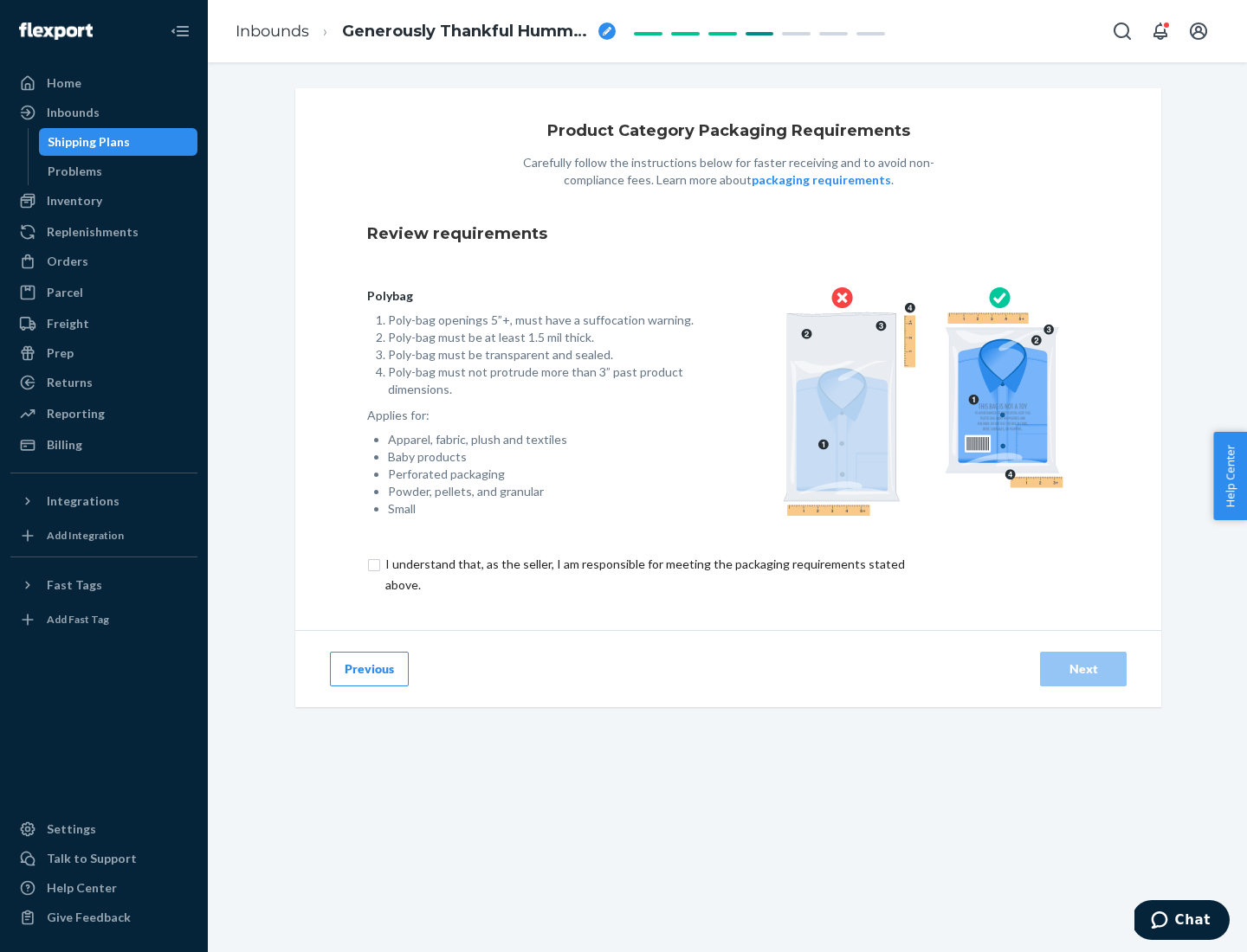
click at [643, 573] on input "checkbox" at bounding box center [655, 574] width 576 height 42
checkbox input "true"
click at [1083, 668] on div "Next" at bounding box center [1082, 669] width 57 height 17
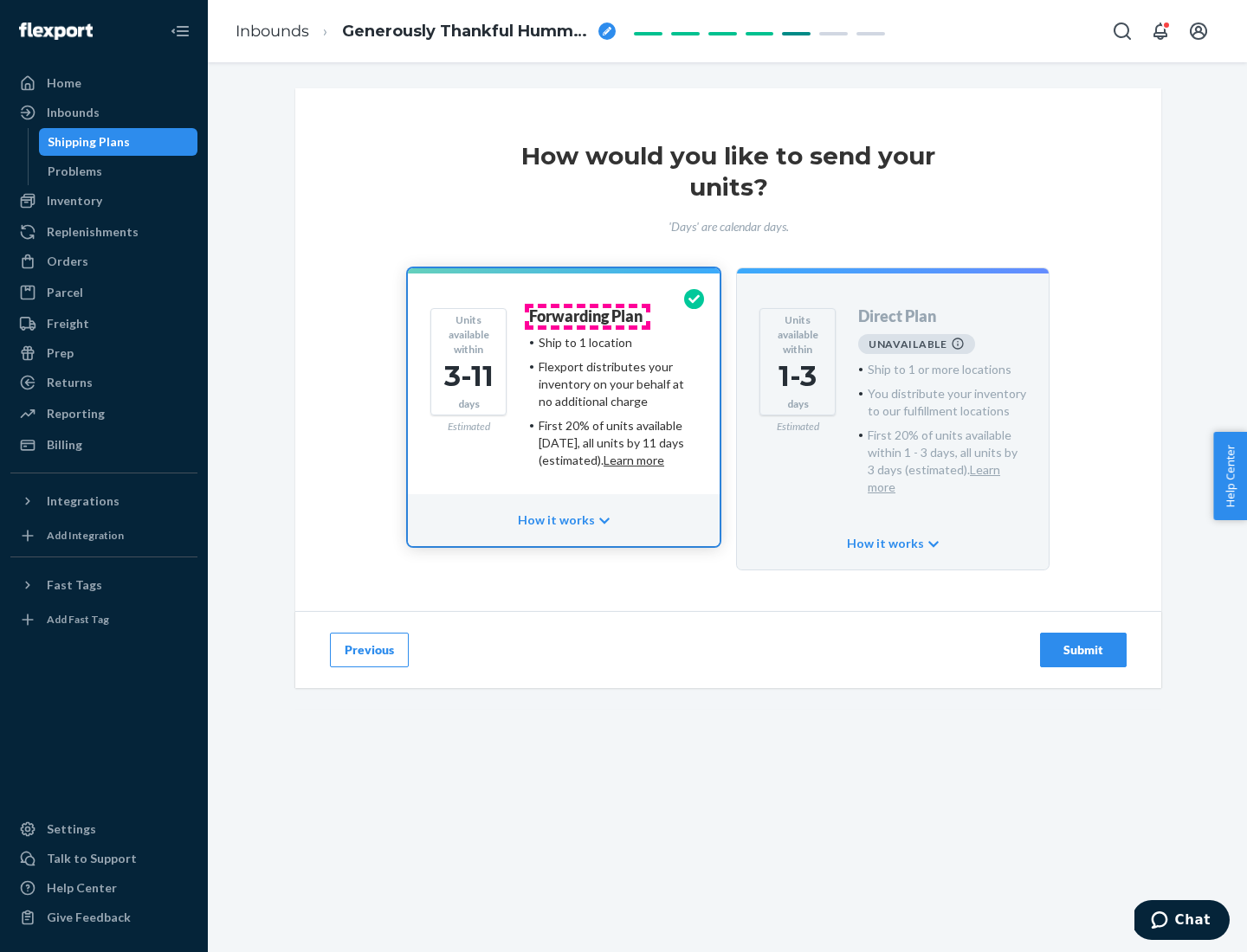
click at [587, 316] on h4 "Forwarding Plan" at bounding box center [585, 317] width 113 height 17
click at [1083, 641] on div "Submit" at bounding box center [1082, 650] width 57 height 17
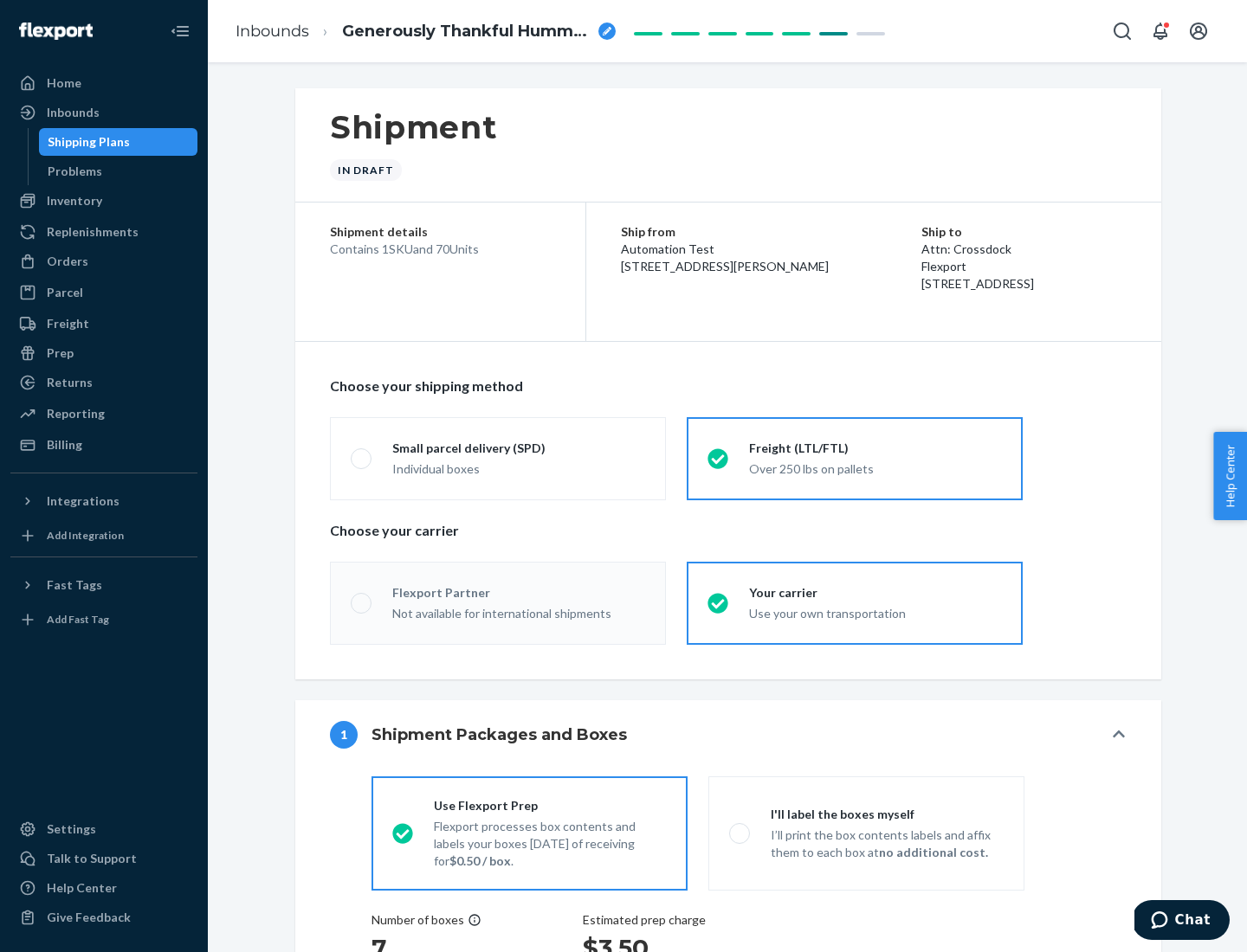
radio input "true"
radio input "false"
radio input "true"
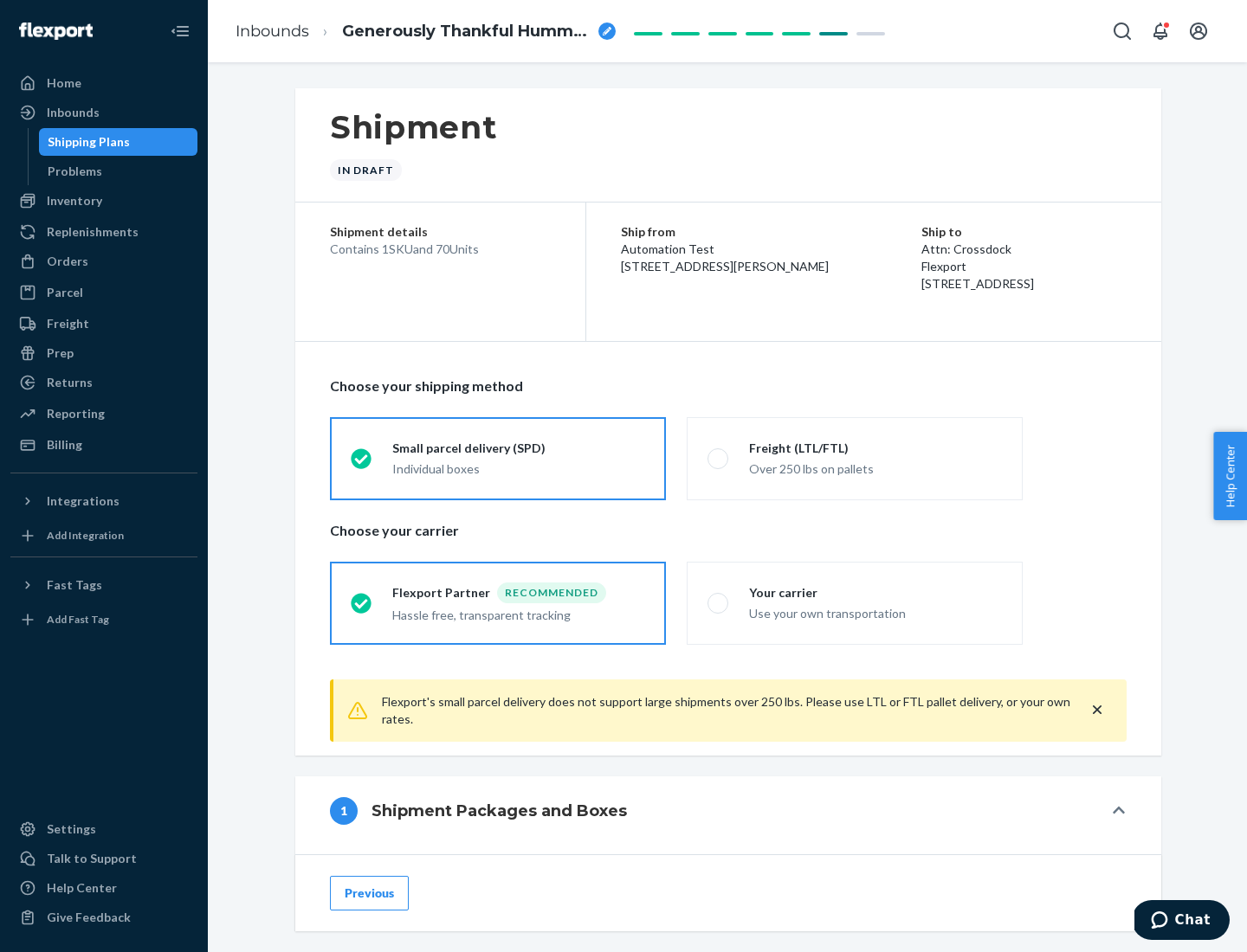
click at [518, 467] on div "Individual boxes" at bounding box center [518, 469] width 253 height 17
click at [361, 464] on input "Small parcel delivery (SPD) Individual boxes" at bounding box center [357, 458] width 12 height 12
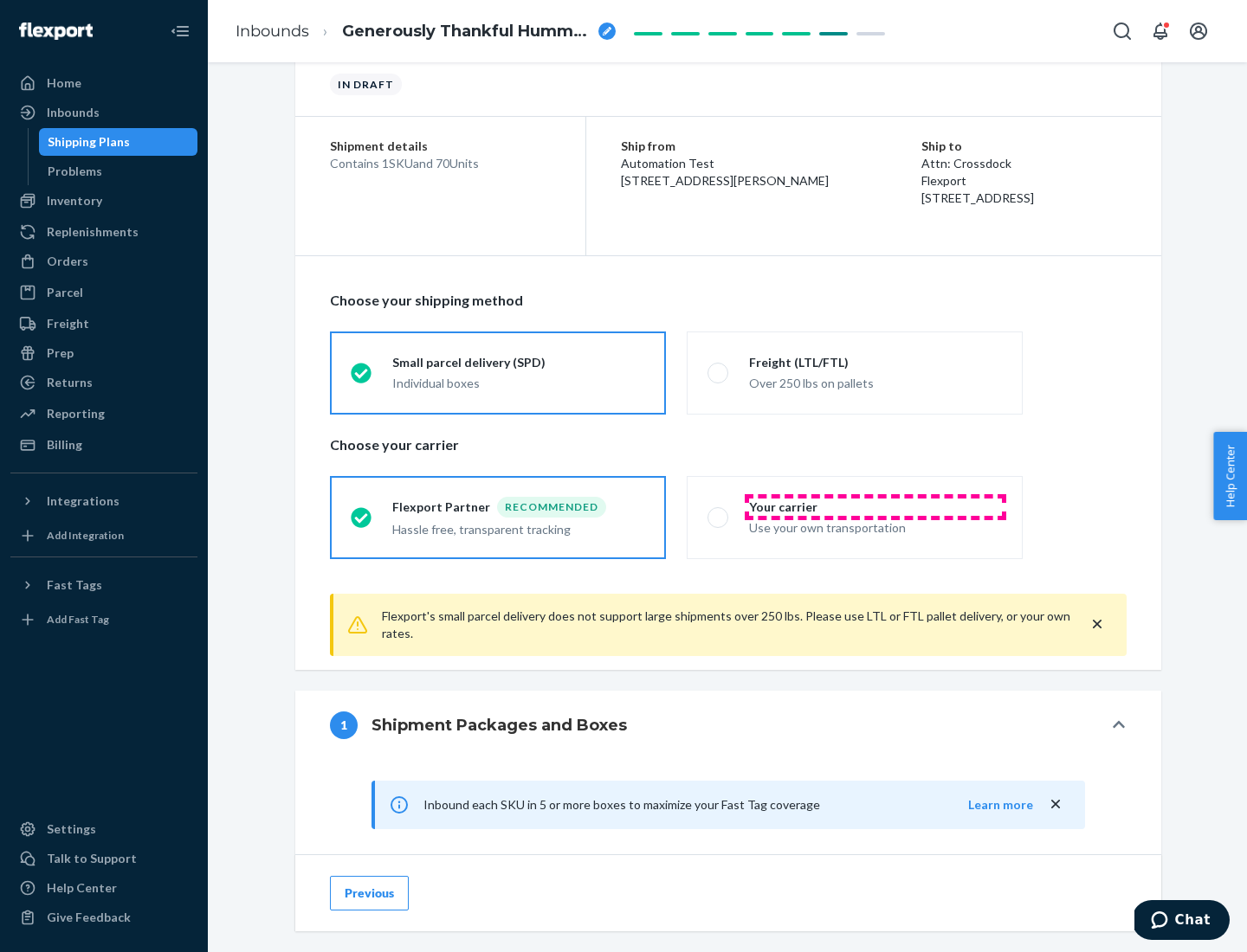
click at [875, 507] on div "Your carrier" at bounding box center [875, 507] width 253 height 17
click at [719, 511] on input "Your carrier Use your own transportation" at bounding box center [713, 517] width 12 height 12
radio input "true"
radio input "false"
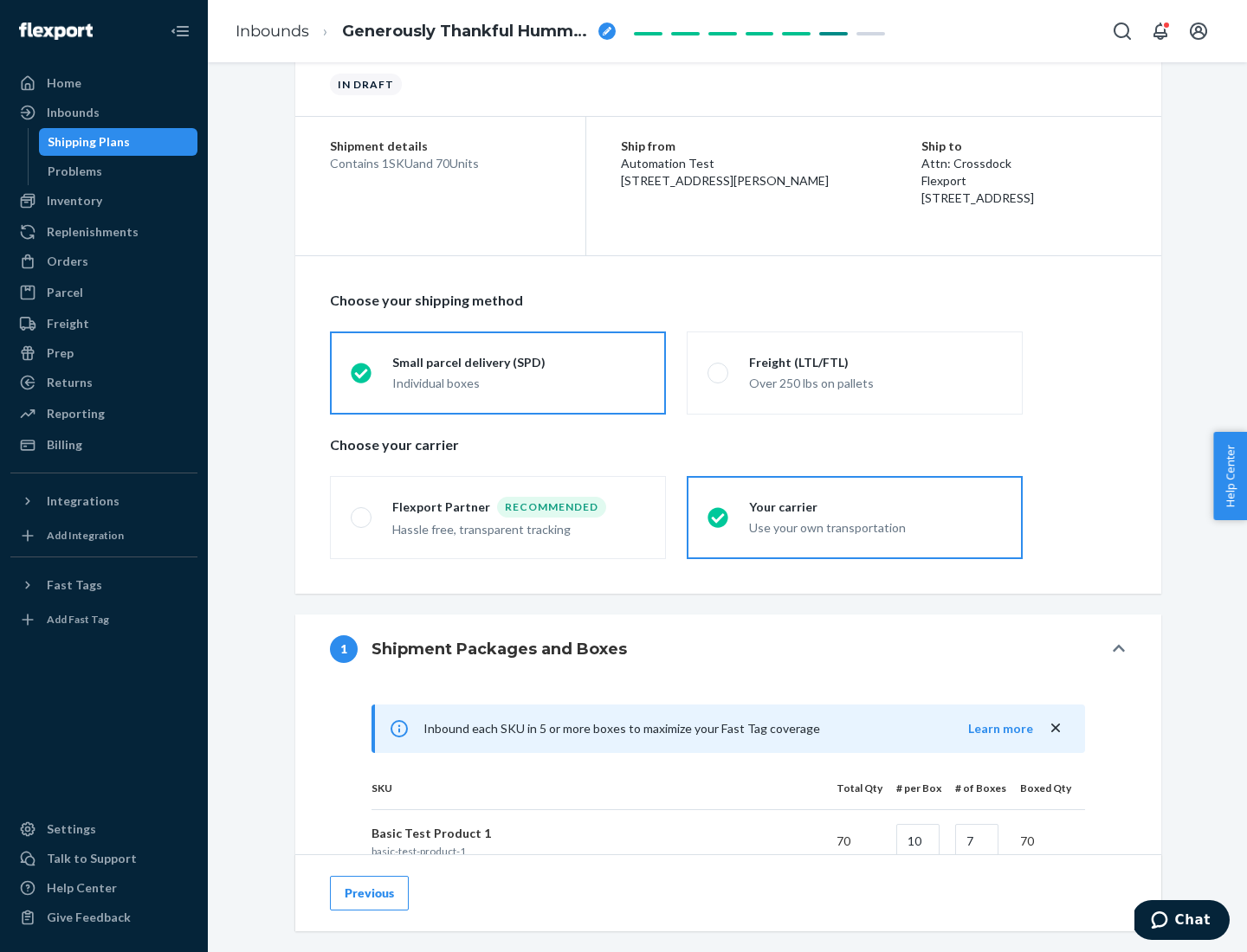
scroll to position [419, 0]
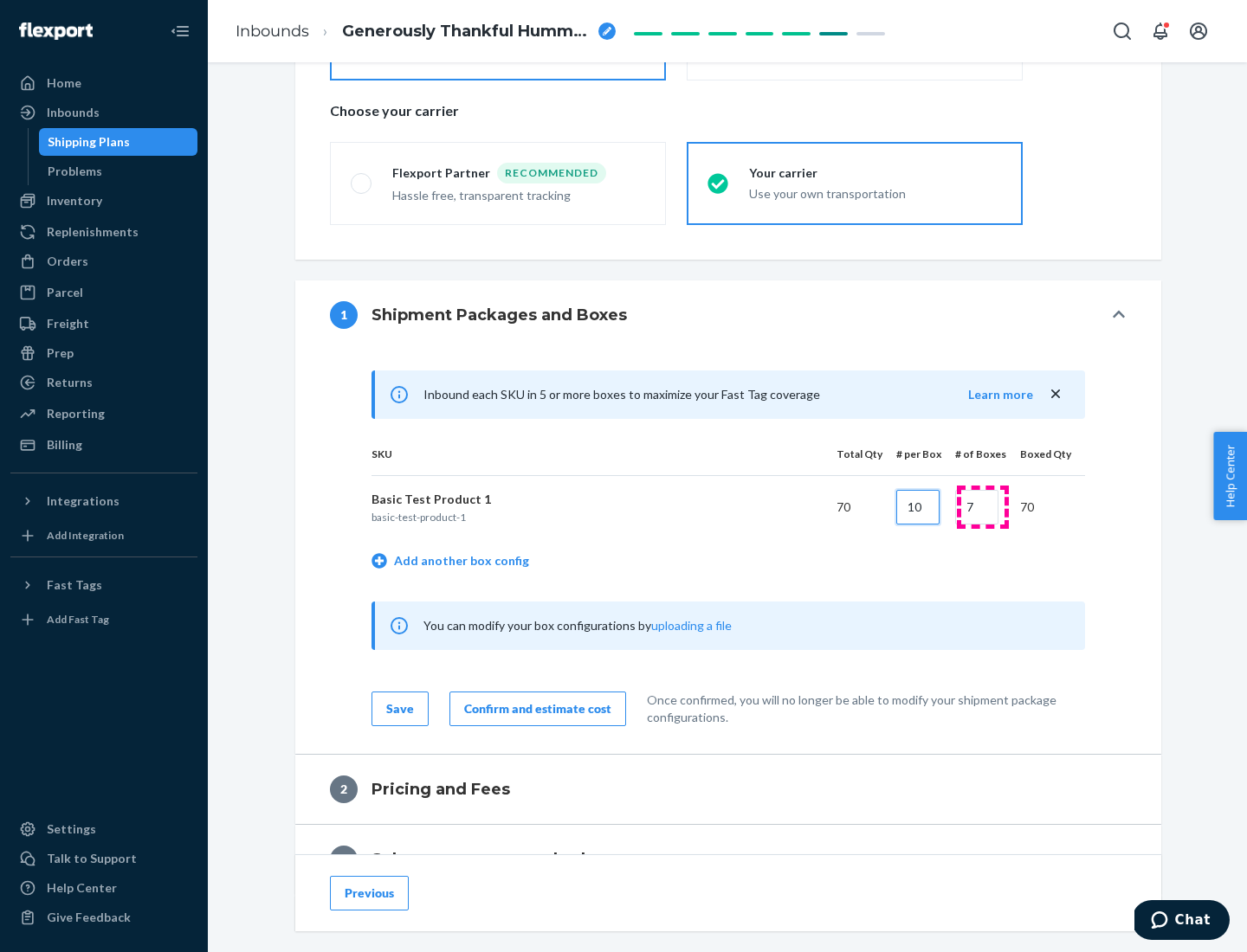
type input "10"
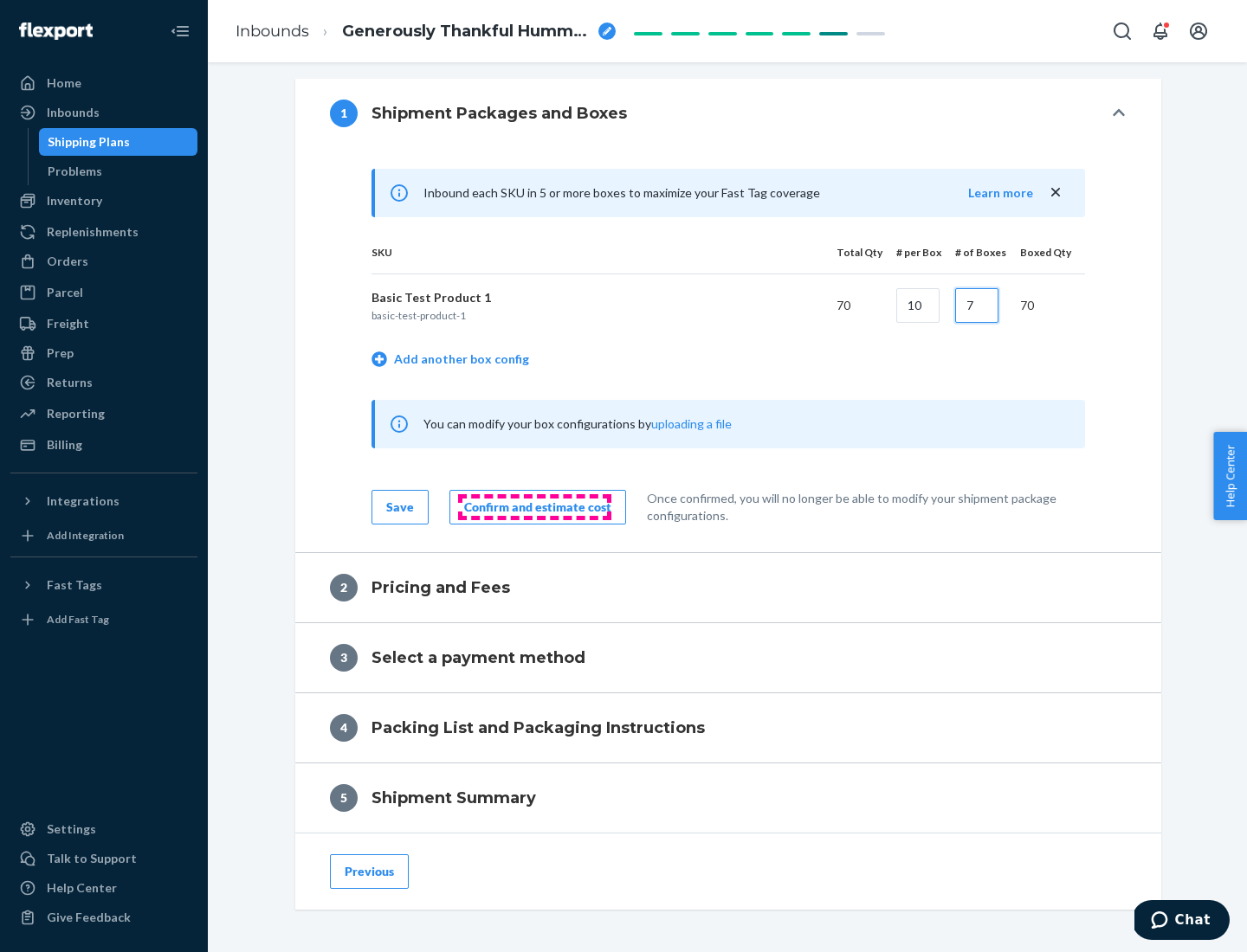
type input "7"
click at [534, 507] on div "Confirm and estimate cost" at bounding box center [538, 507] width 147 height 17
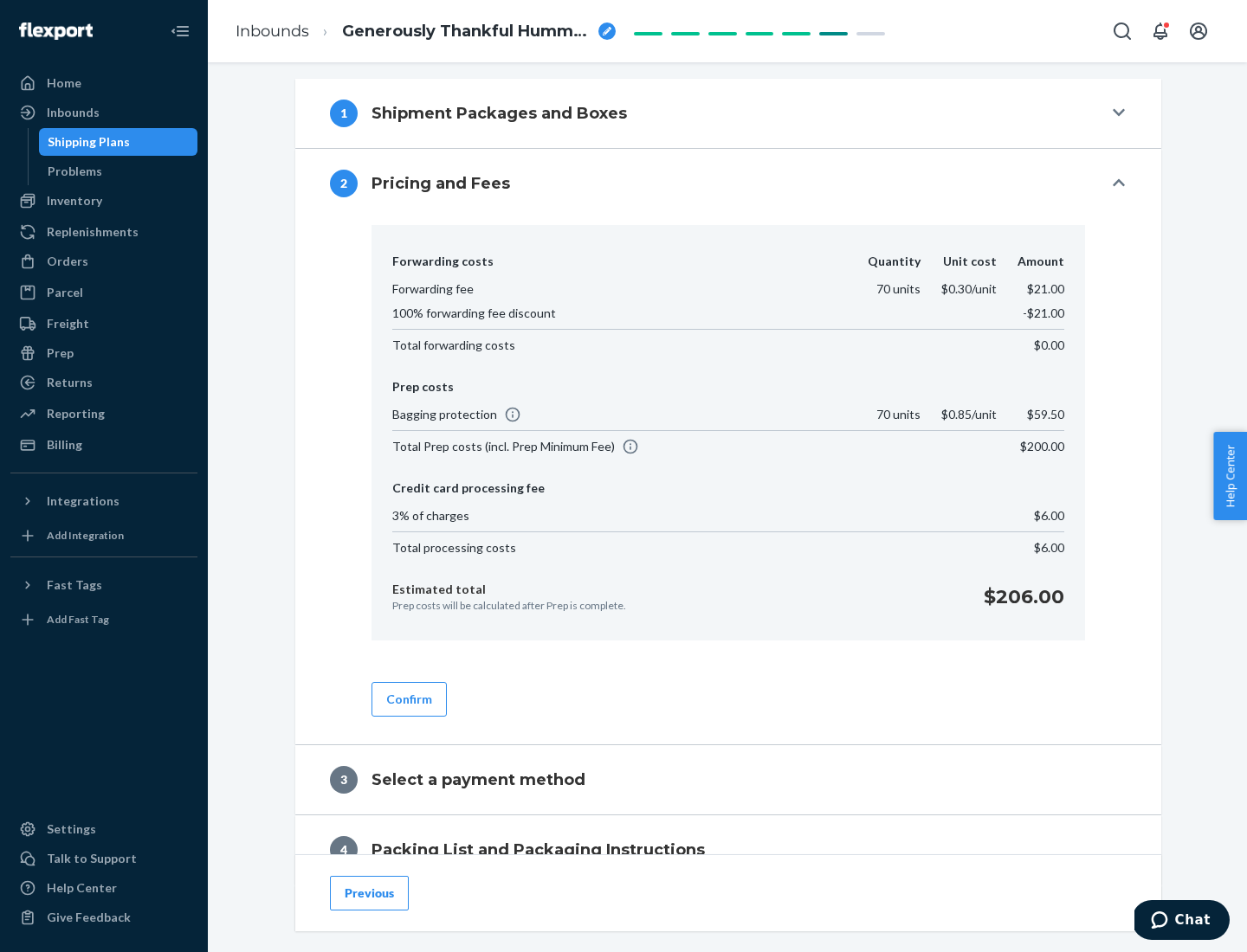
scroll to position [703, 0]
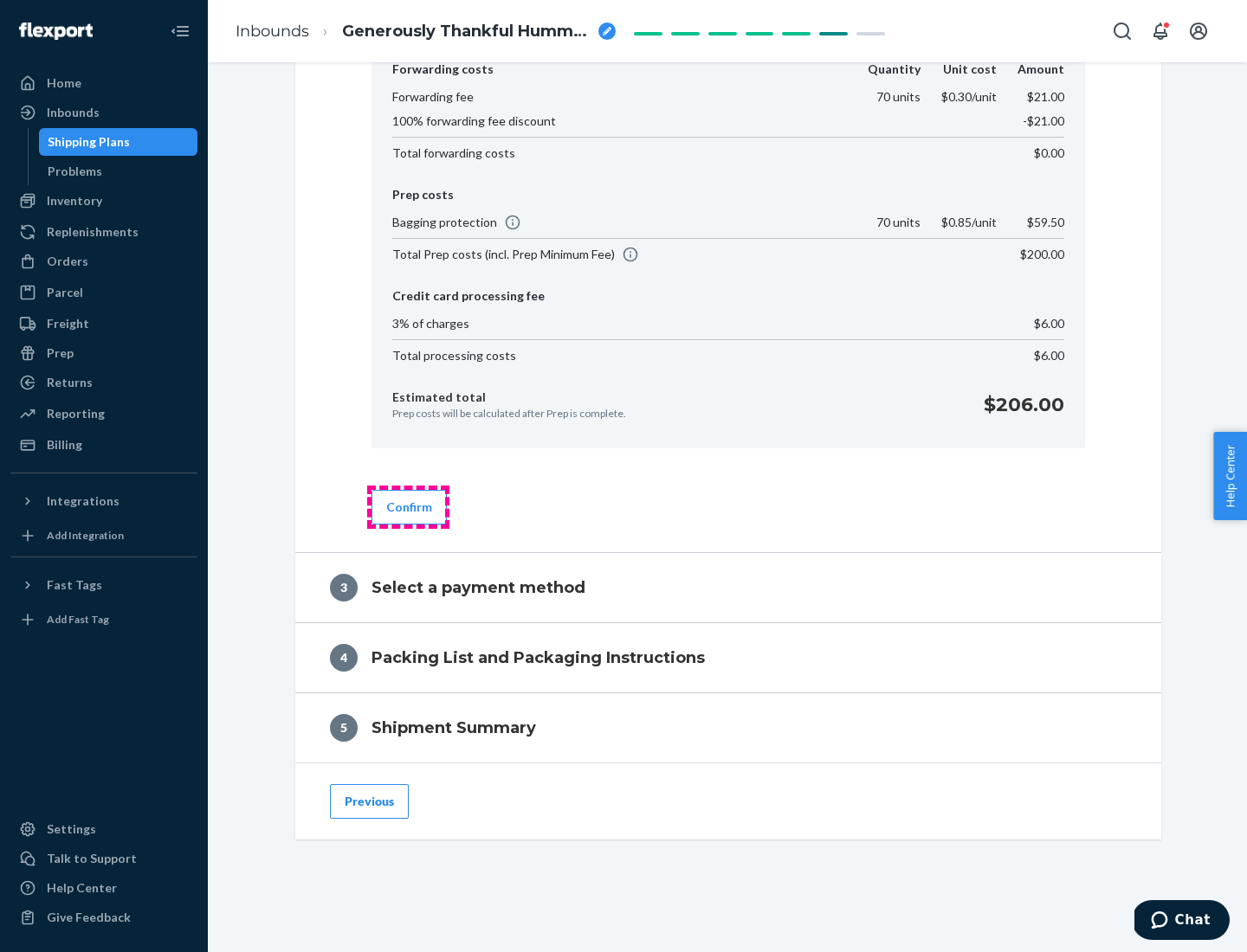
click at [408, 507] on button "Confirm" at bounding box center [409, 507] width 76 height 35
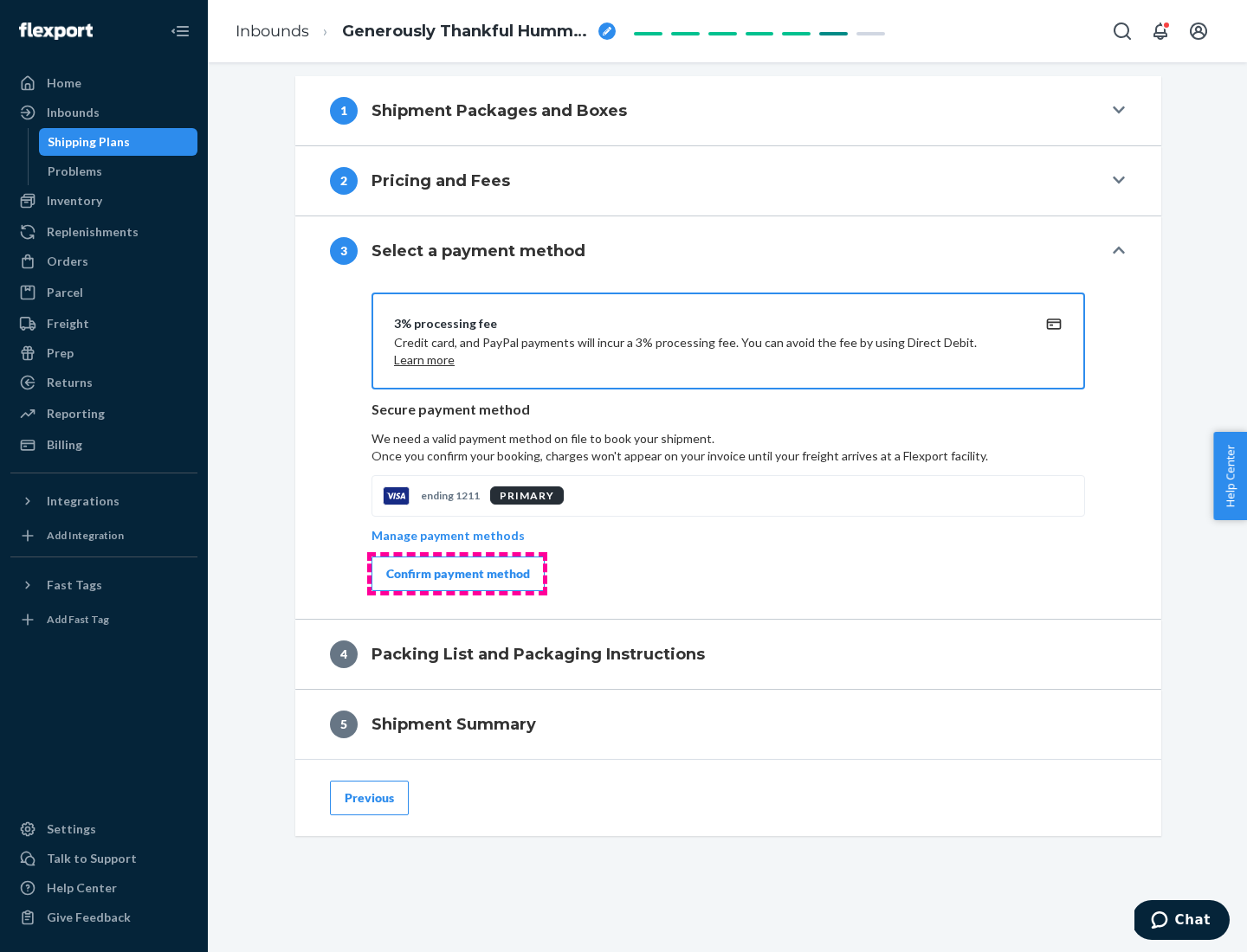
click at [456, 573] on div "Confirm payment method" at bounding box center [458, 573] width 143 height 17
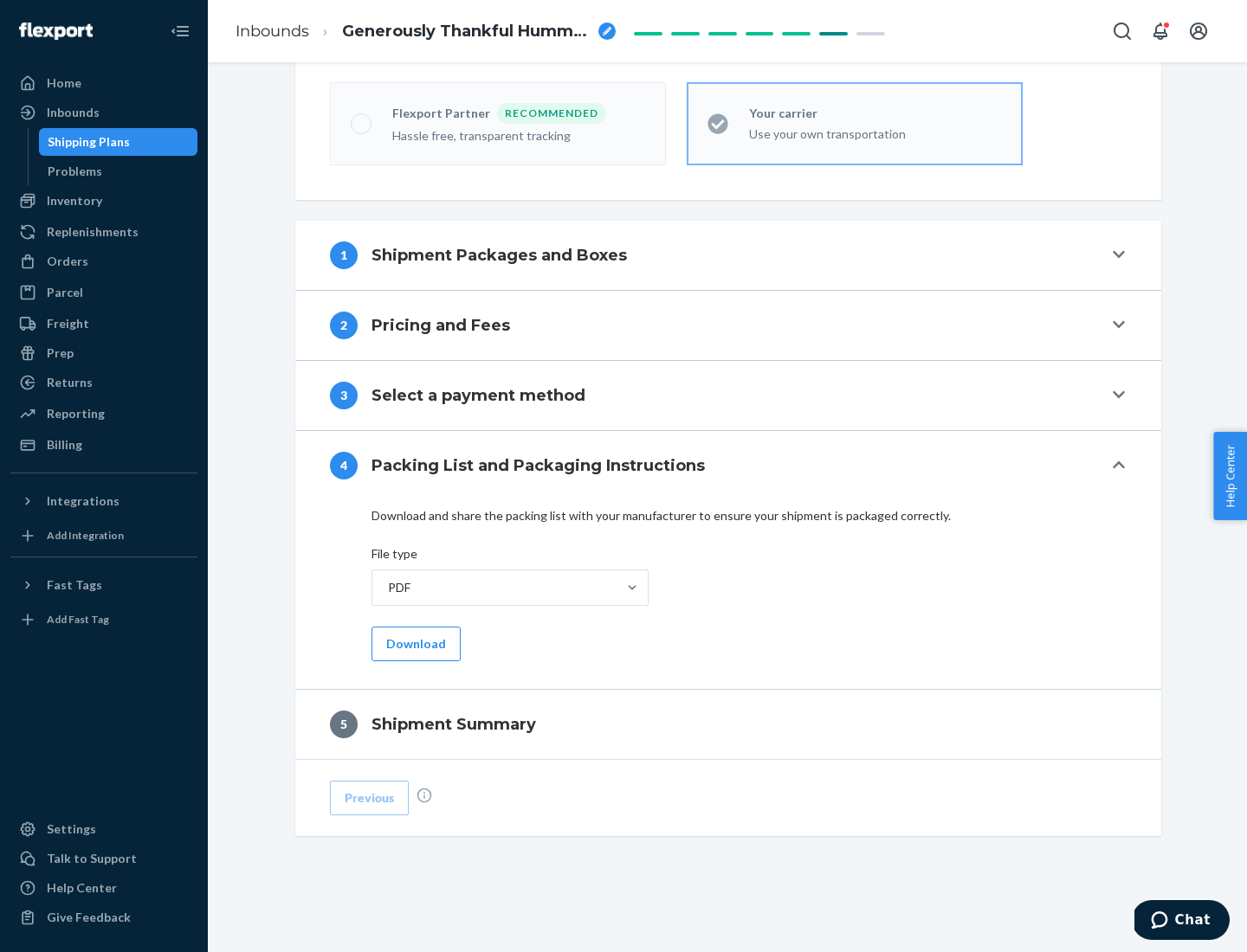
scroll to position [479, 0]
click at [414, 643] on button "Download" at bounding box center [416, 644] width 89 height 35
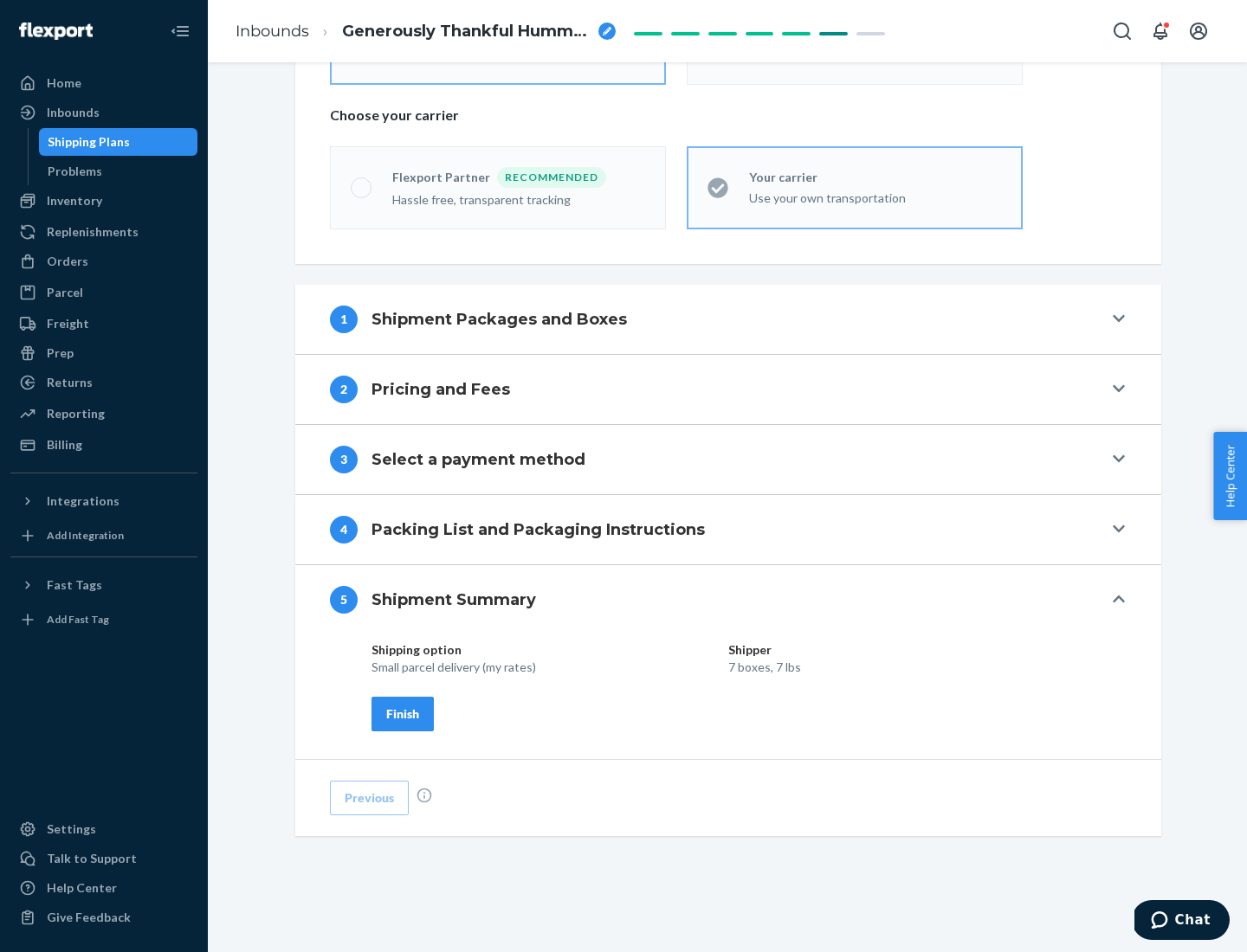
scroll to position [415, 0]
